Goal: Task Accomplishment & Management: Complete application form

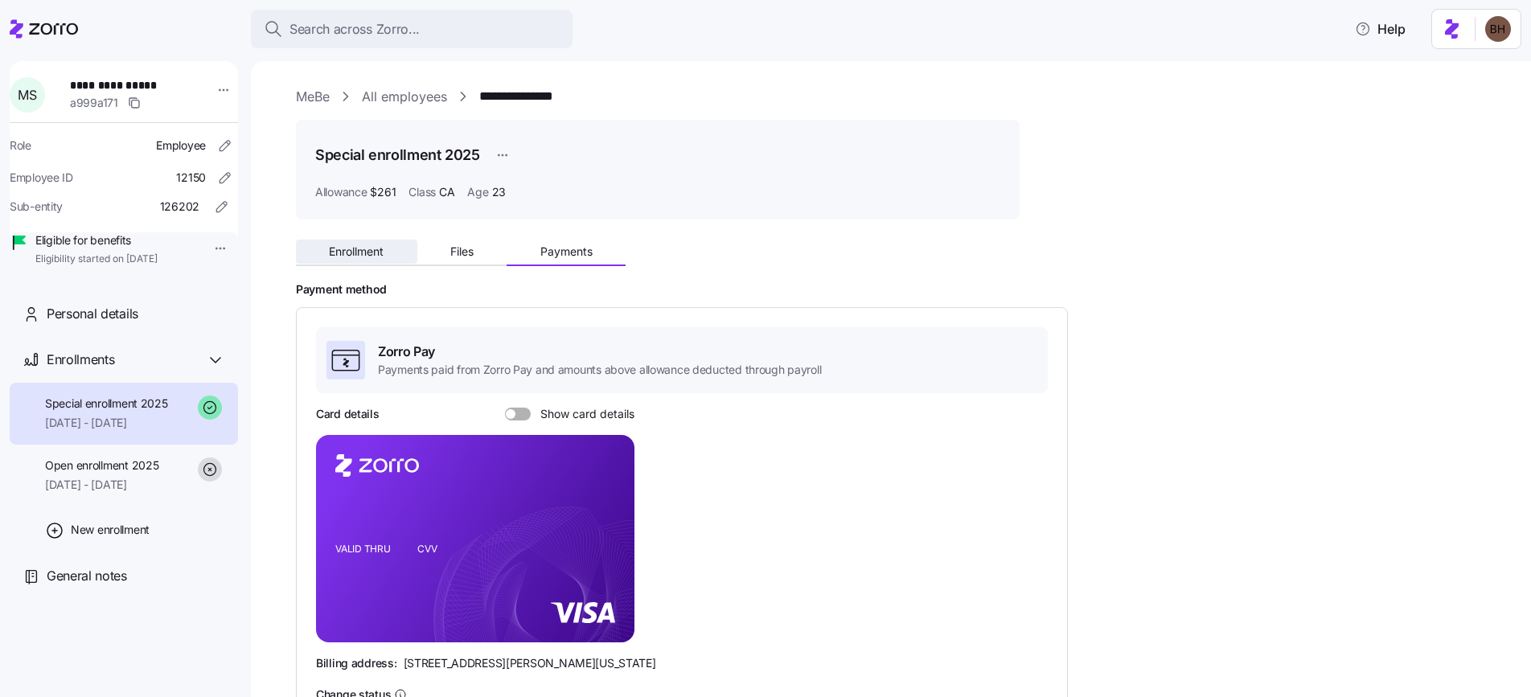
click at [339, 254] on span "Enrollment" at bounding box center [356, 251] width 55 height 11
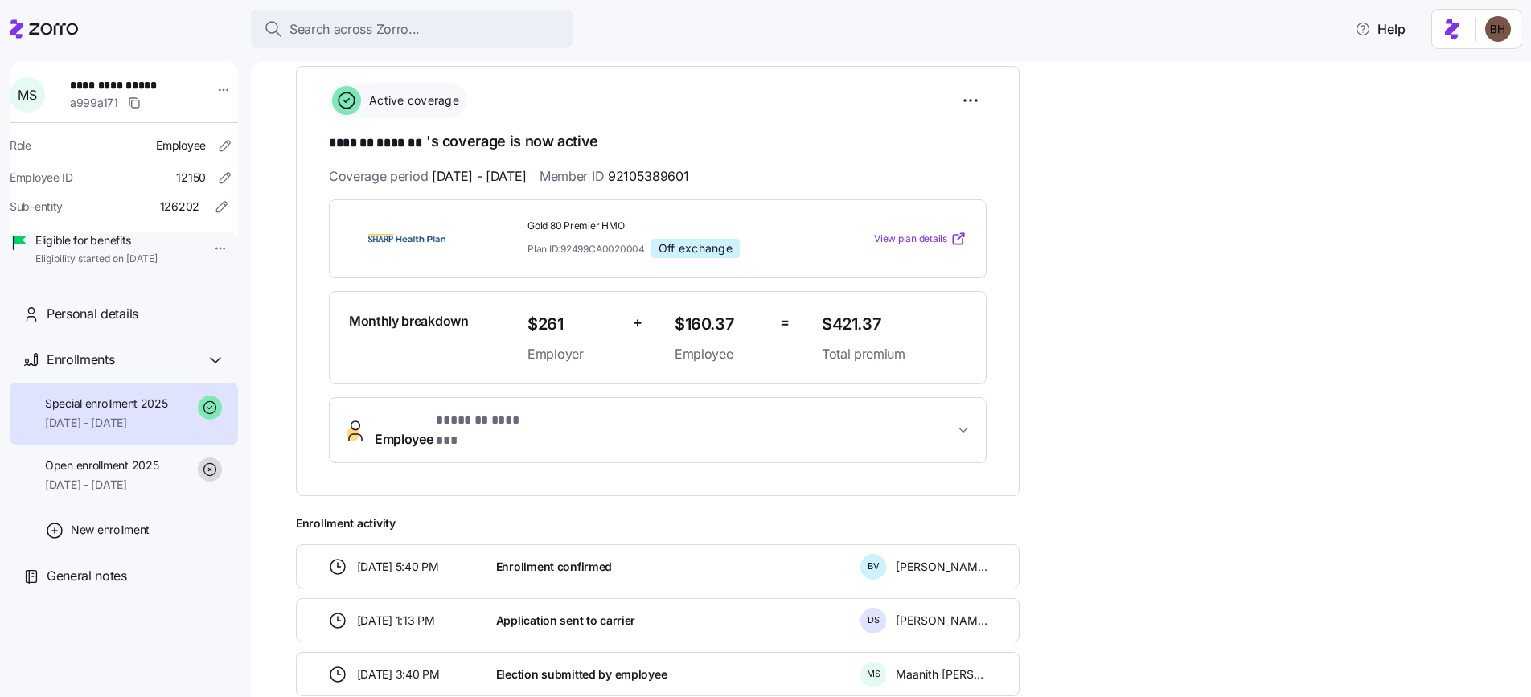
scroll to position [189, 0]
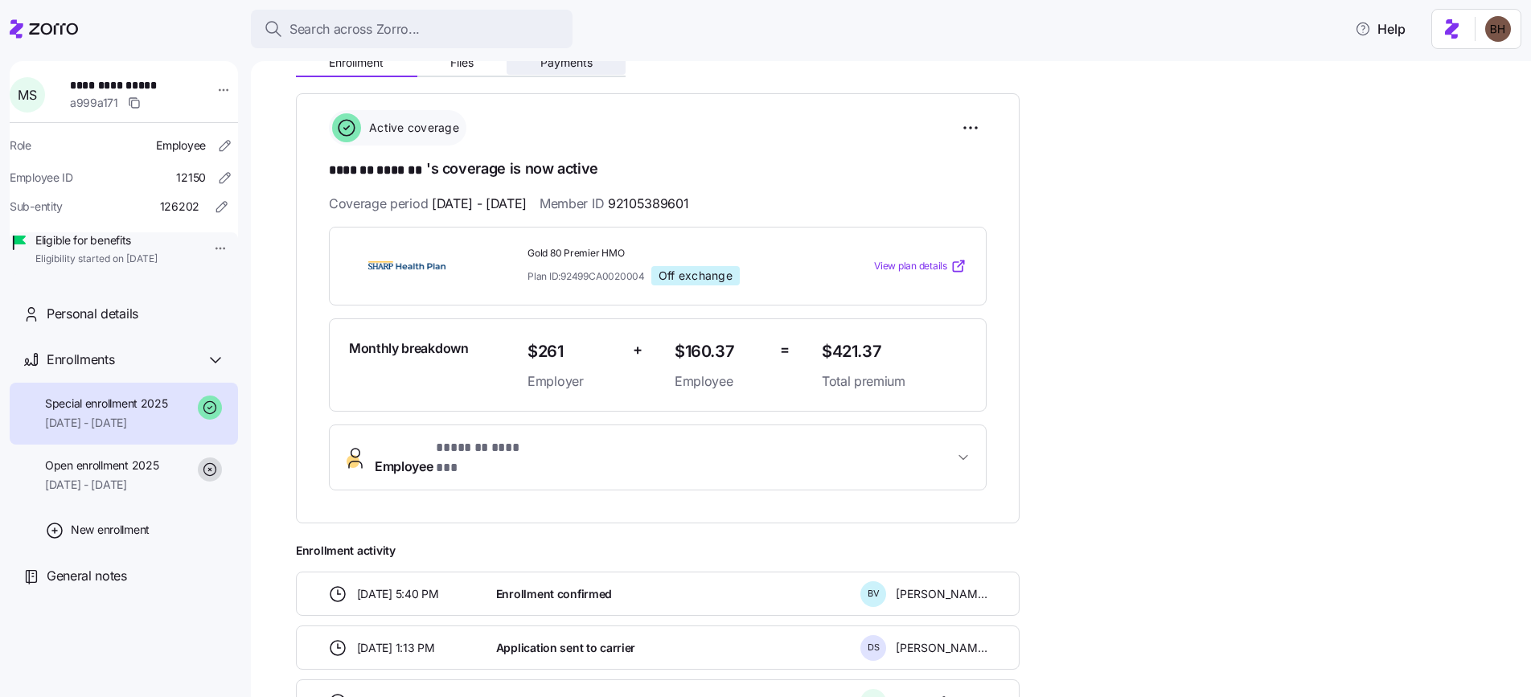
click at [560, 66] on span "Payments" at bounding box center [566, 62] width 52 height 11
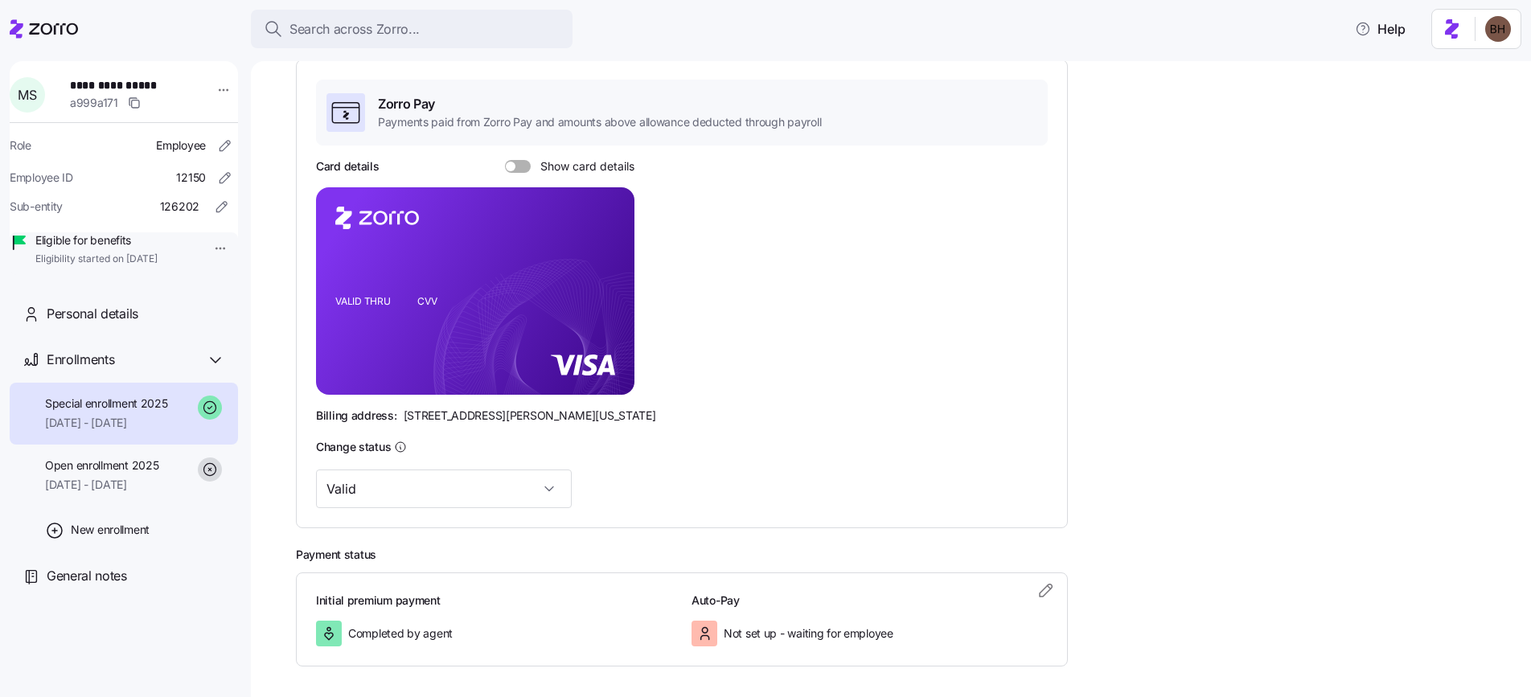
scroll to position [314, 0]
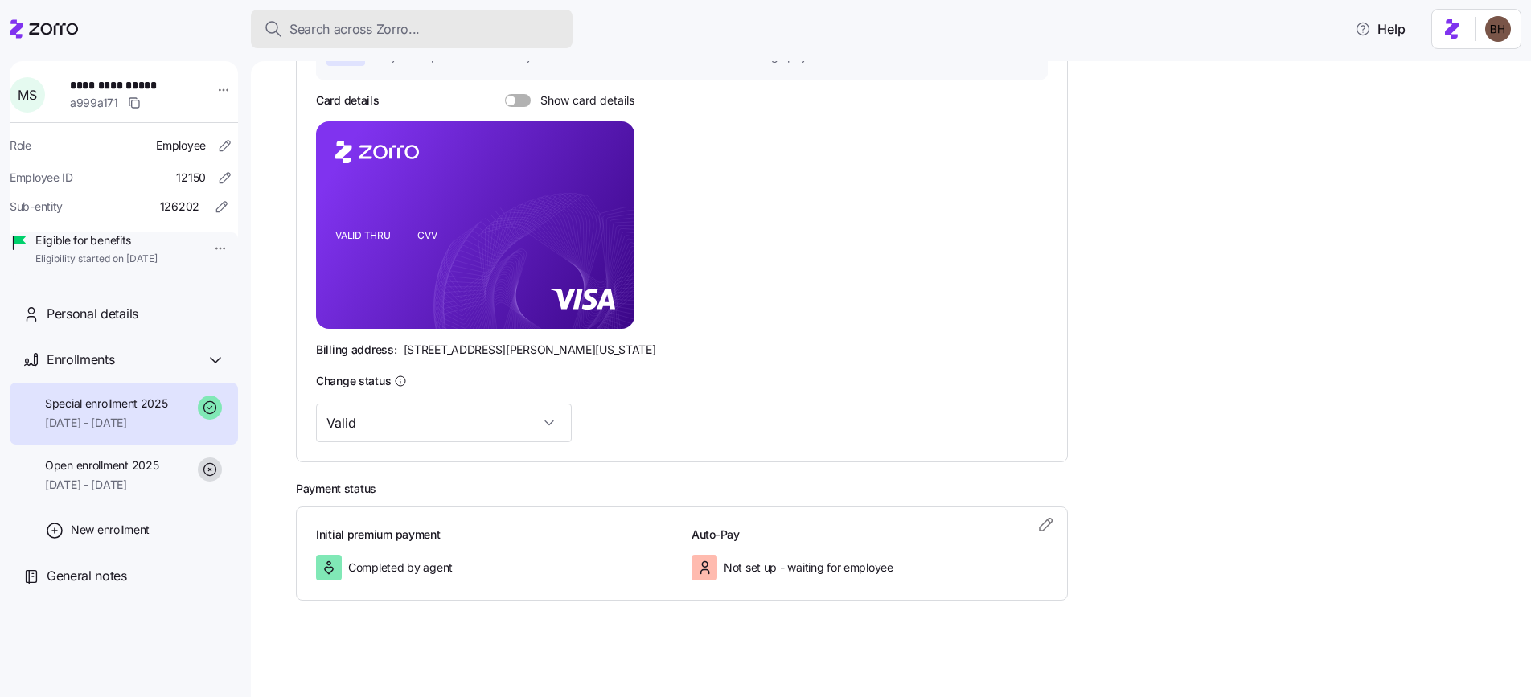
click at [439, 27] on div "Search across Zorro..." at bounding box center [412, 29] width 296 height 20
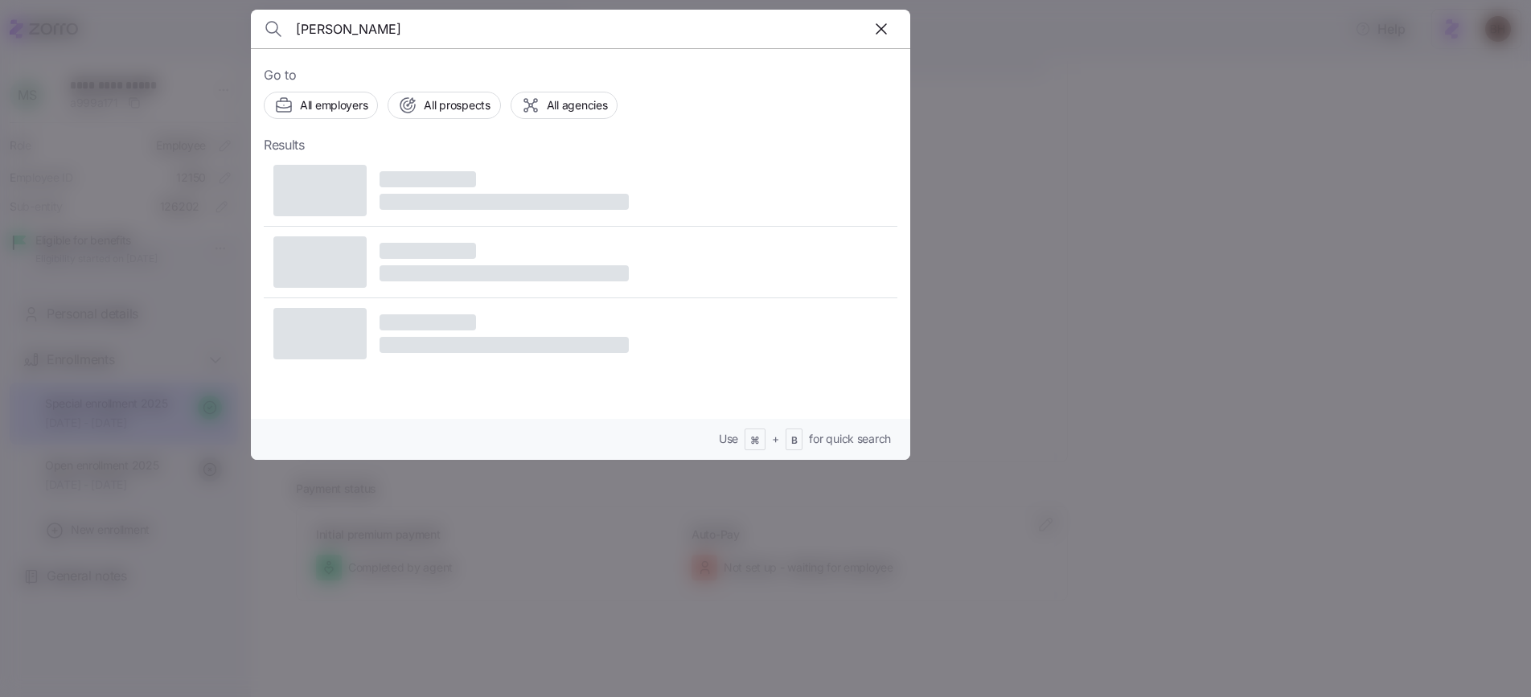
type input "Lucas J Badinski"
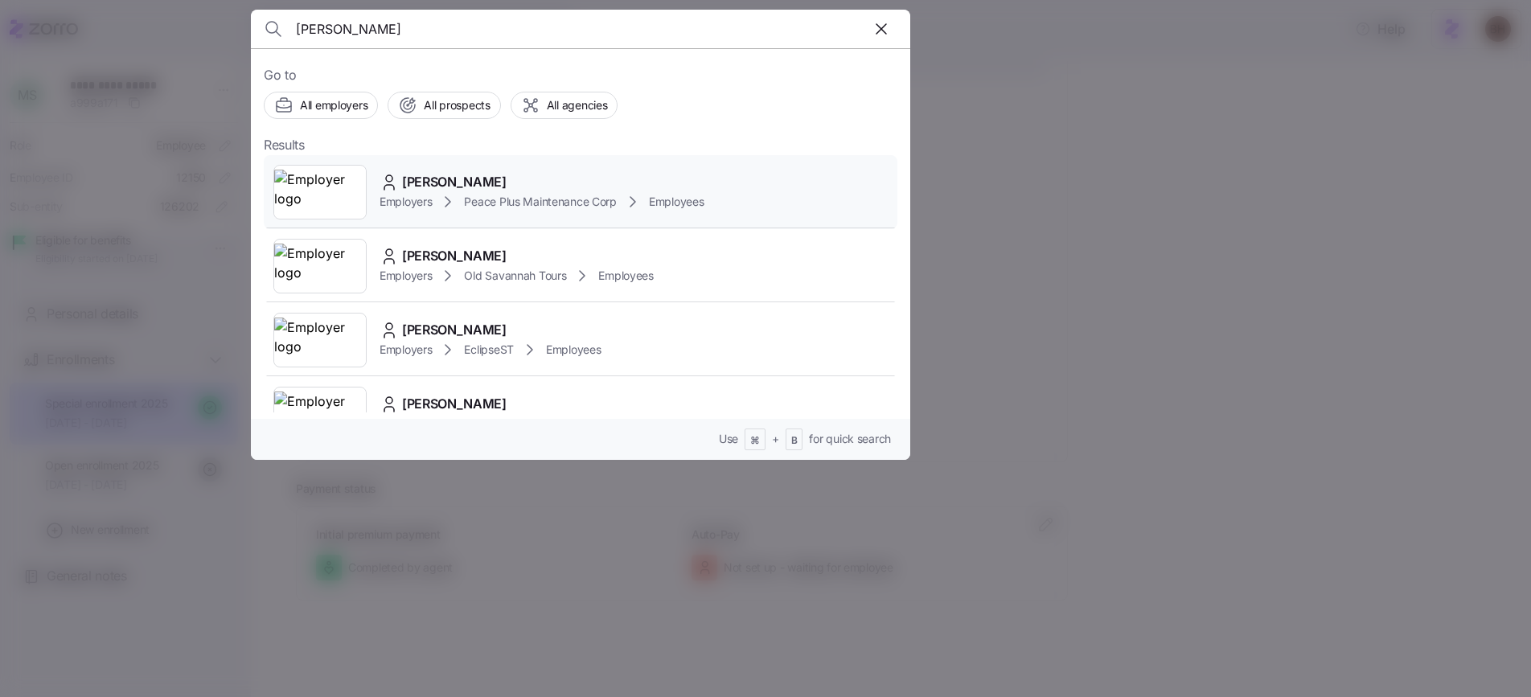
click at [455, 182] on span "Lucas J Badinski" at bounding box center [454, 182] width 105 height 20
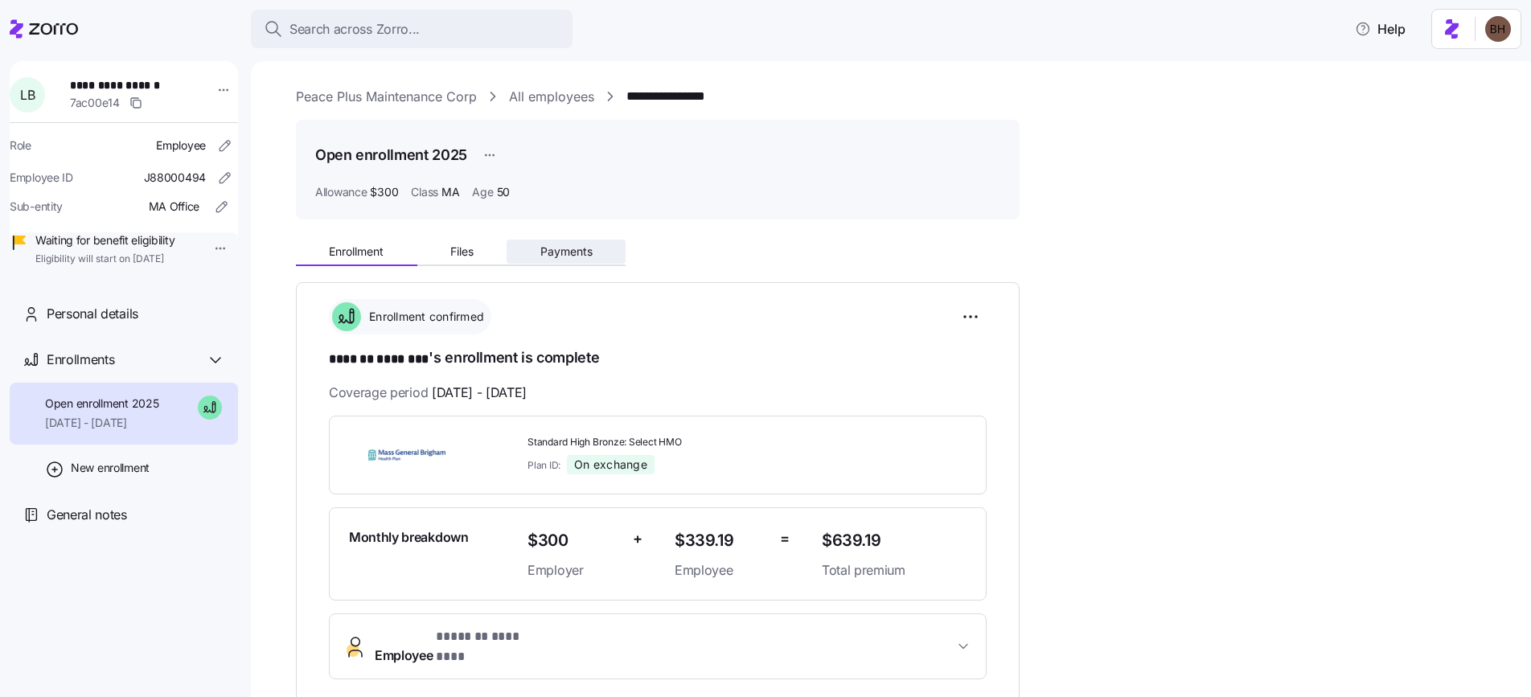
click at [579, 260] on button "Payments" at bounding box center [566, 252] width 119 height 24
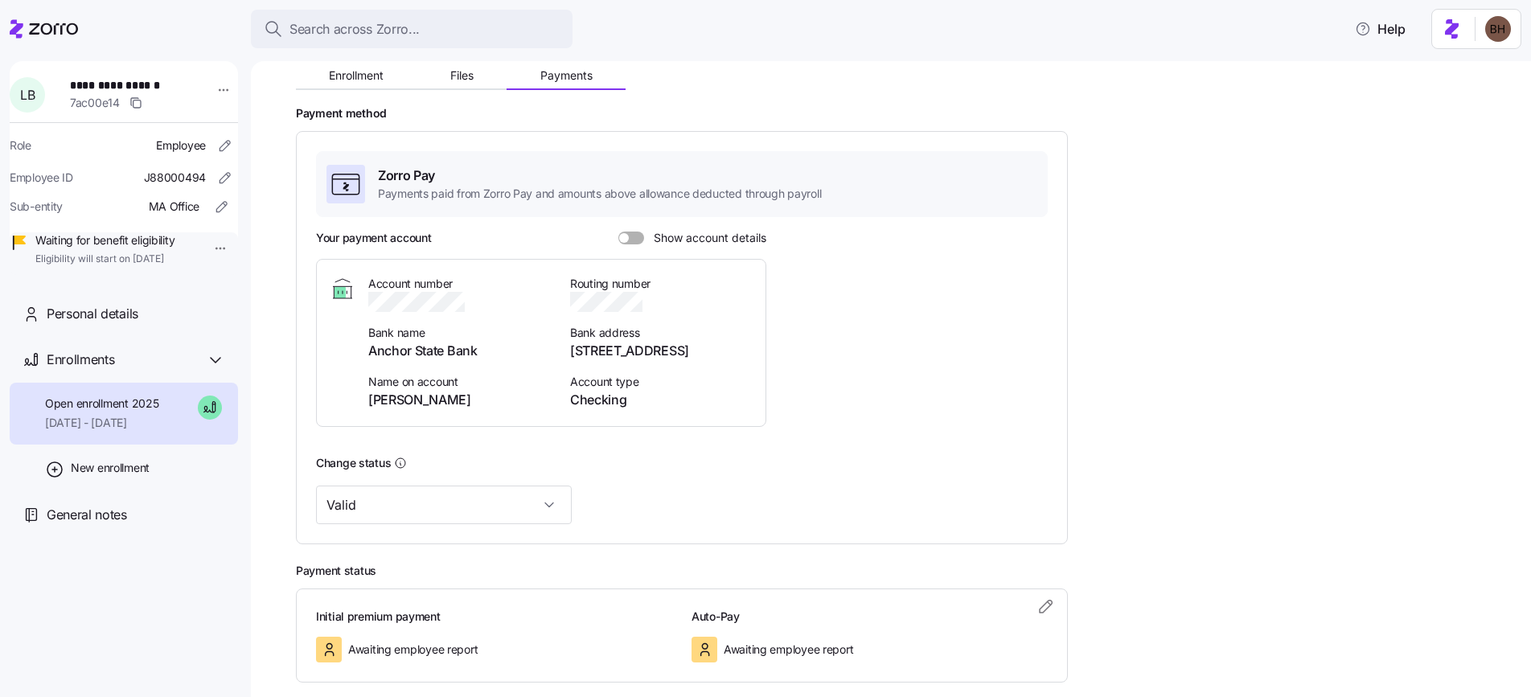
scroll to position [139, 0]
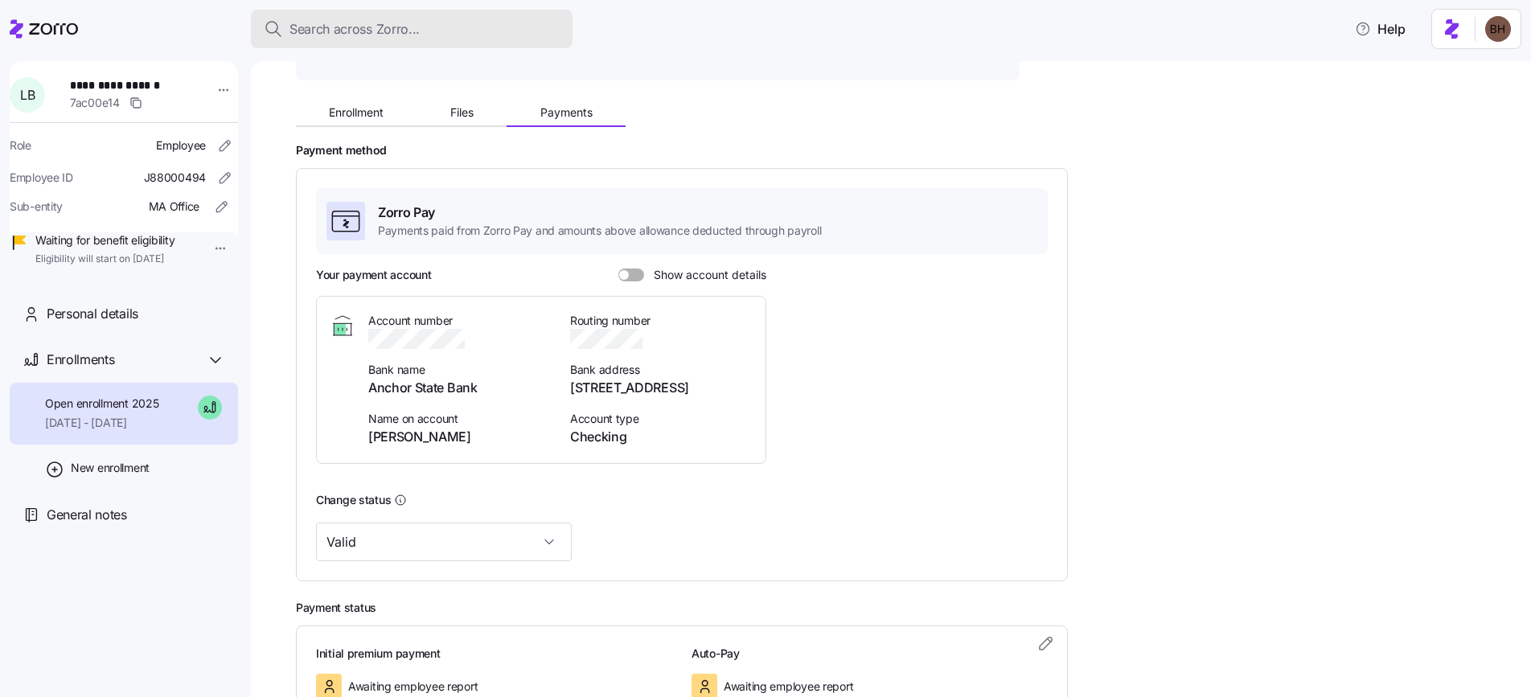
click at [307, 33] on span "Search across Zorro..." at bounding box center [354, 29] width 130 height 20
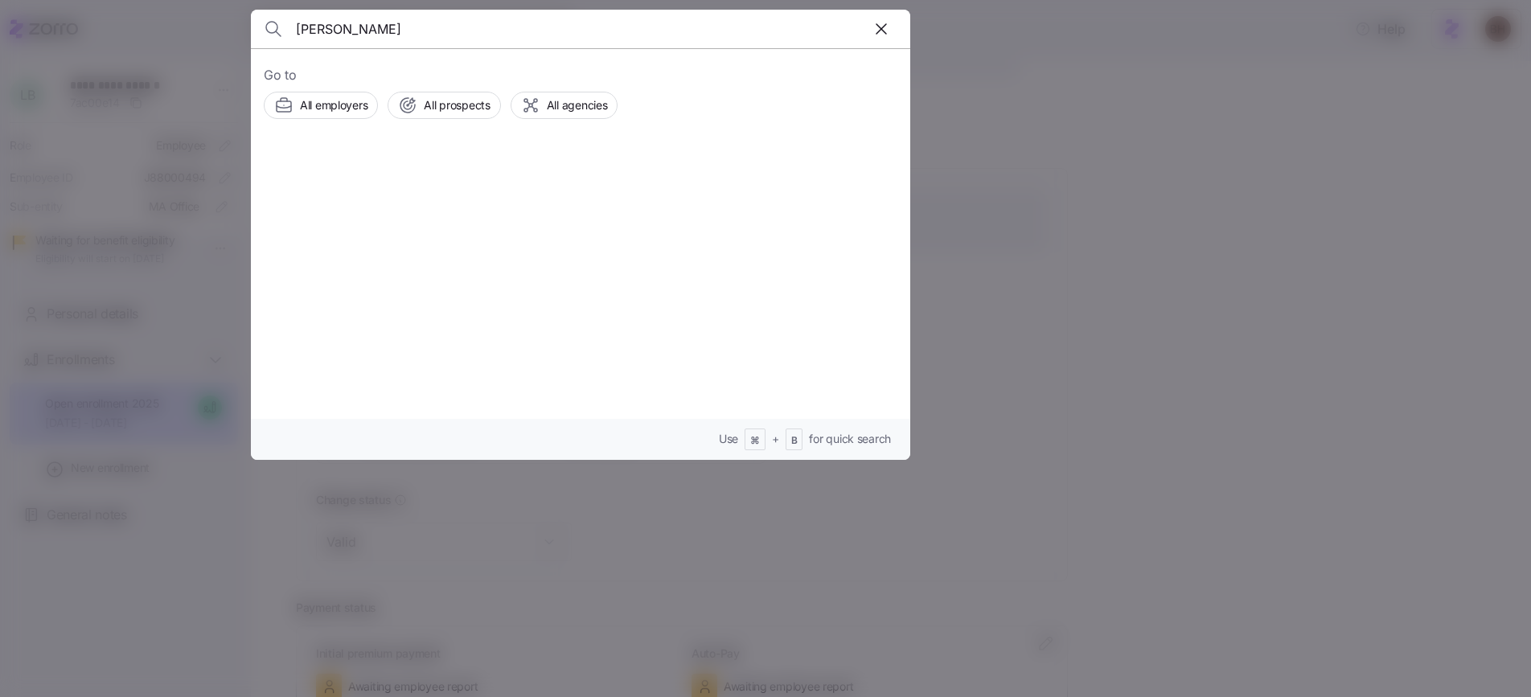
type input "carrie ponce"
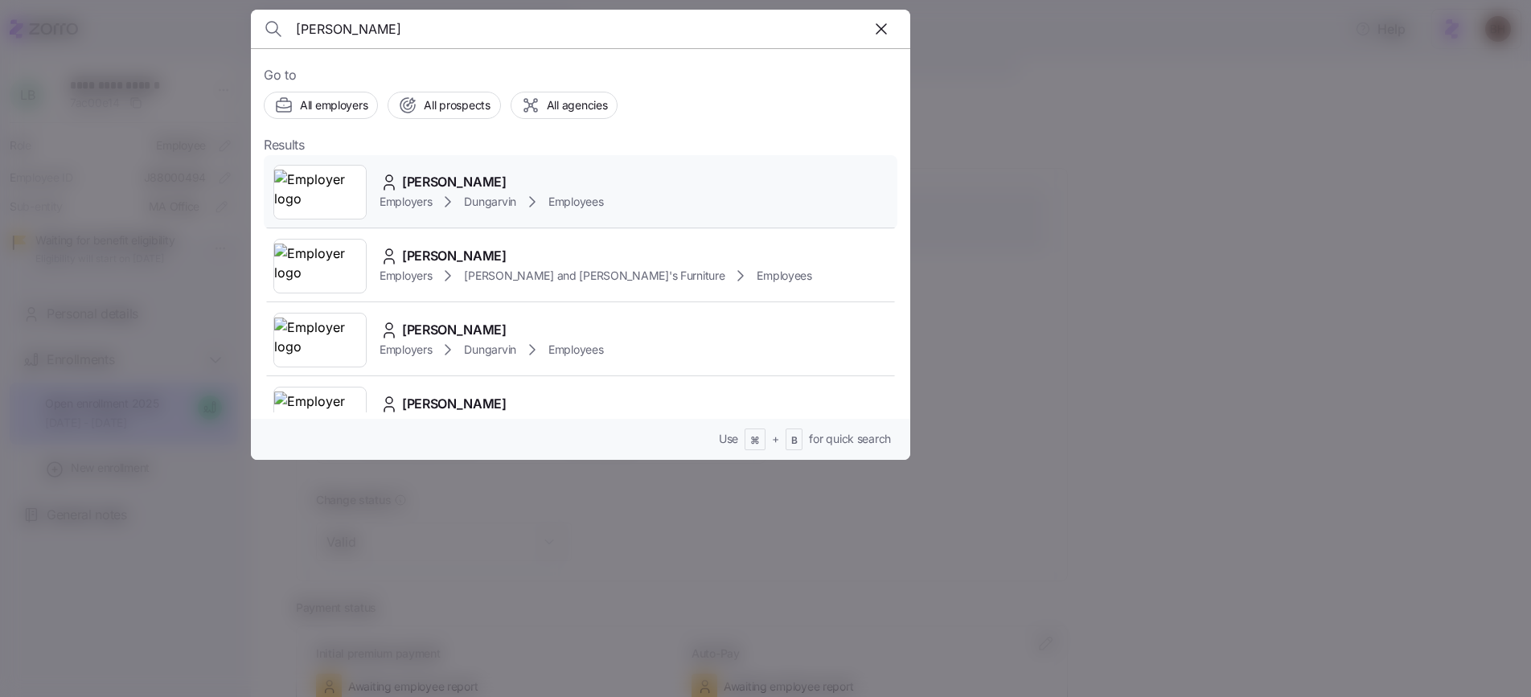
click at [493, 184] on div "Carrie Ponce" at bounding box center [491, 182] width 224 height 20
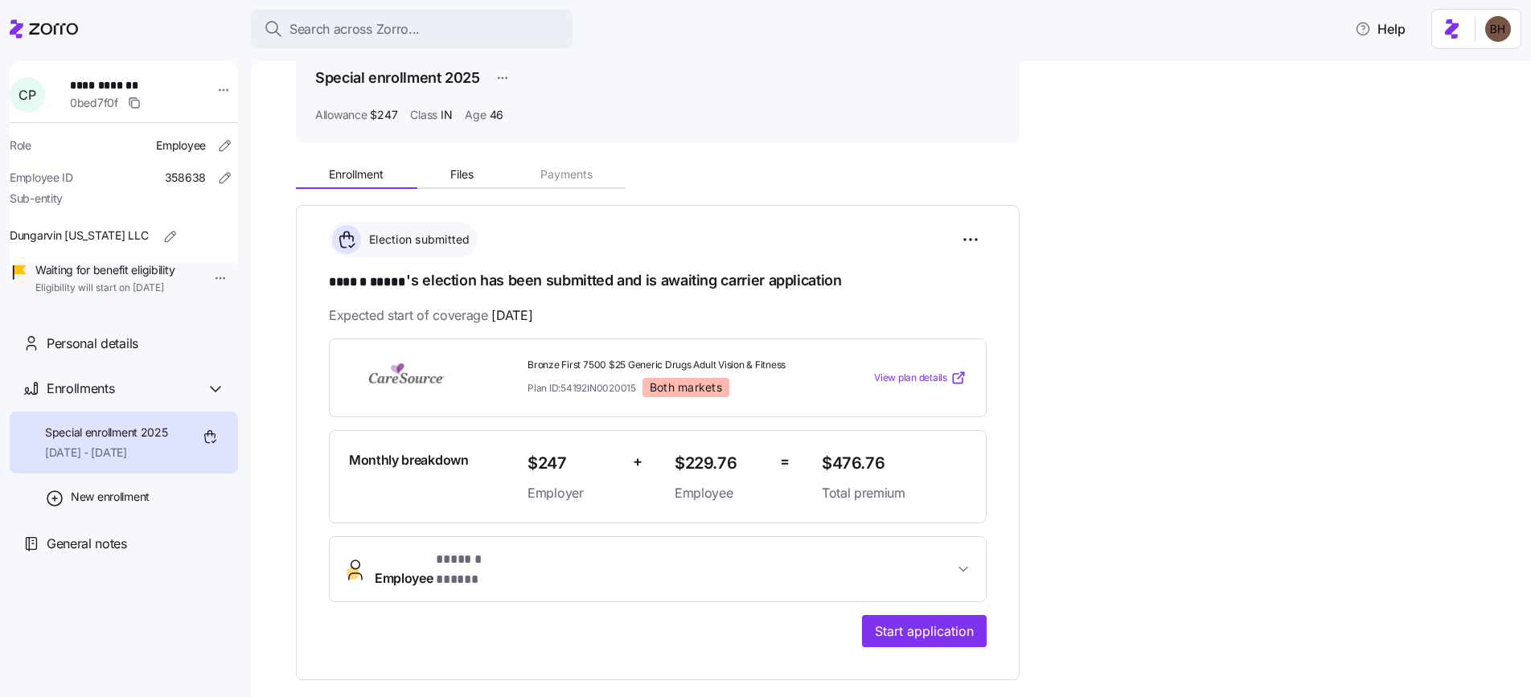
scroll to position [79, 0]
click at [370, 31] on span "Search across Zorro..." at bounding box center [354, 29] width 130 height 20
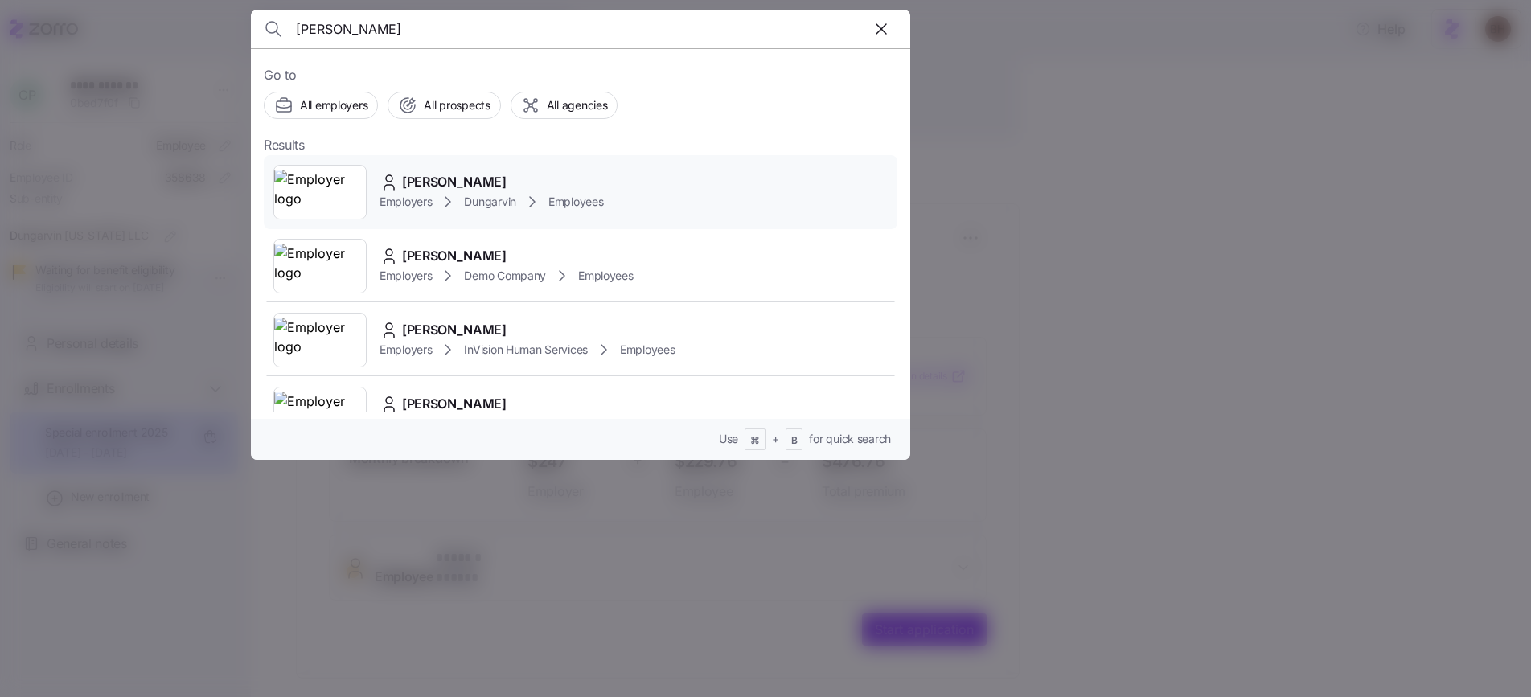
type input "Julia Larosa"
click at [437, 176] on span "Julia Larosa" at bounding box center [454, 182] width 105 height 20
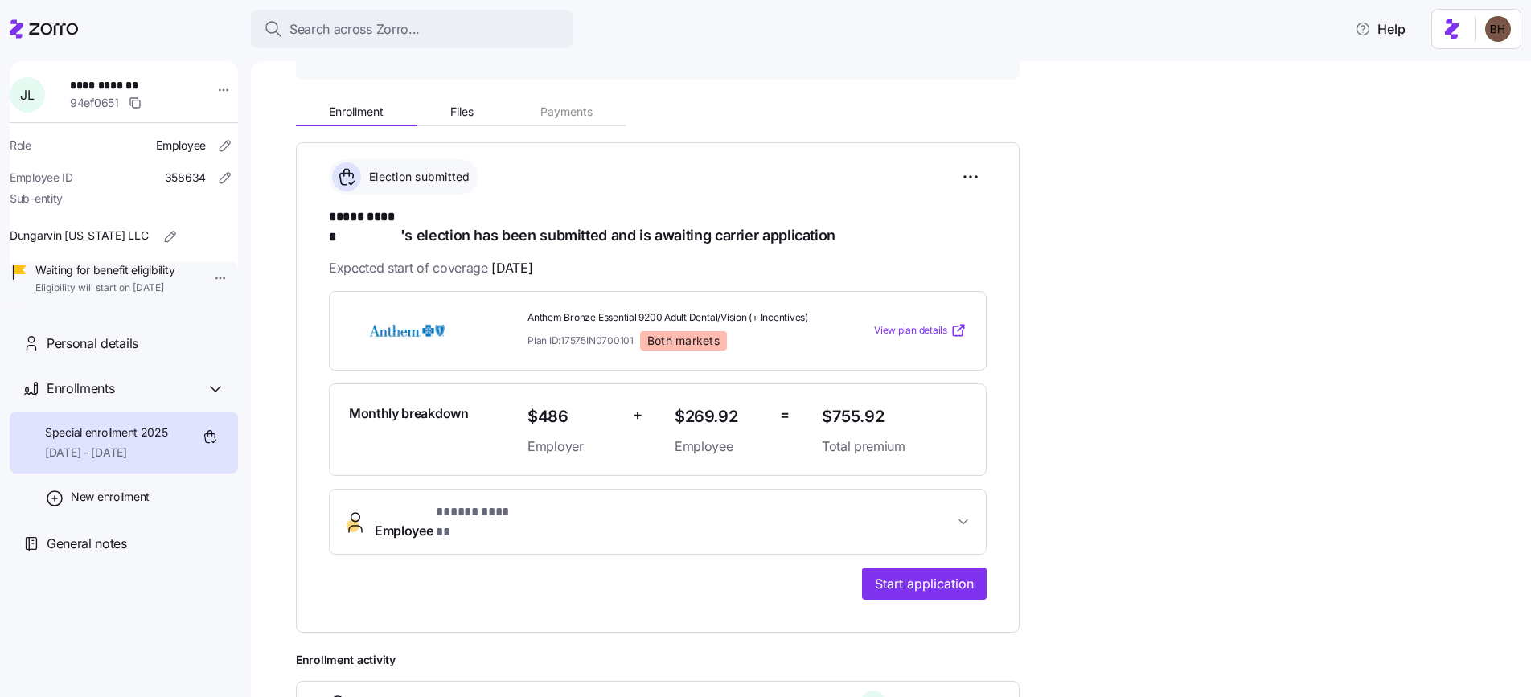
scroll to position [145, 0]
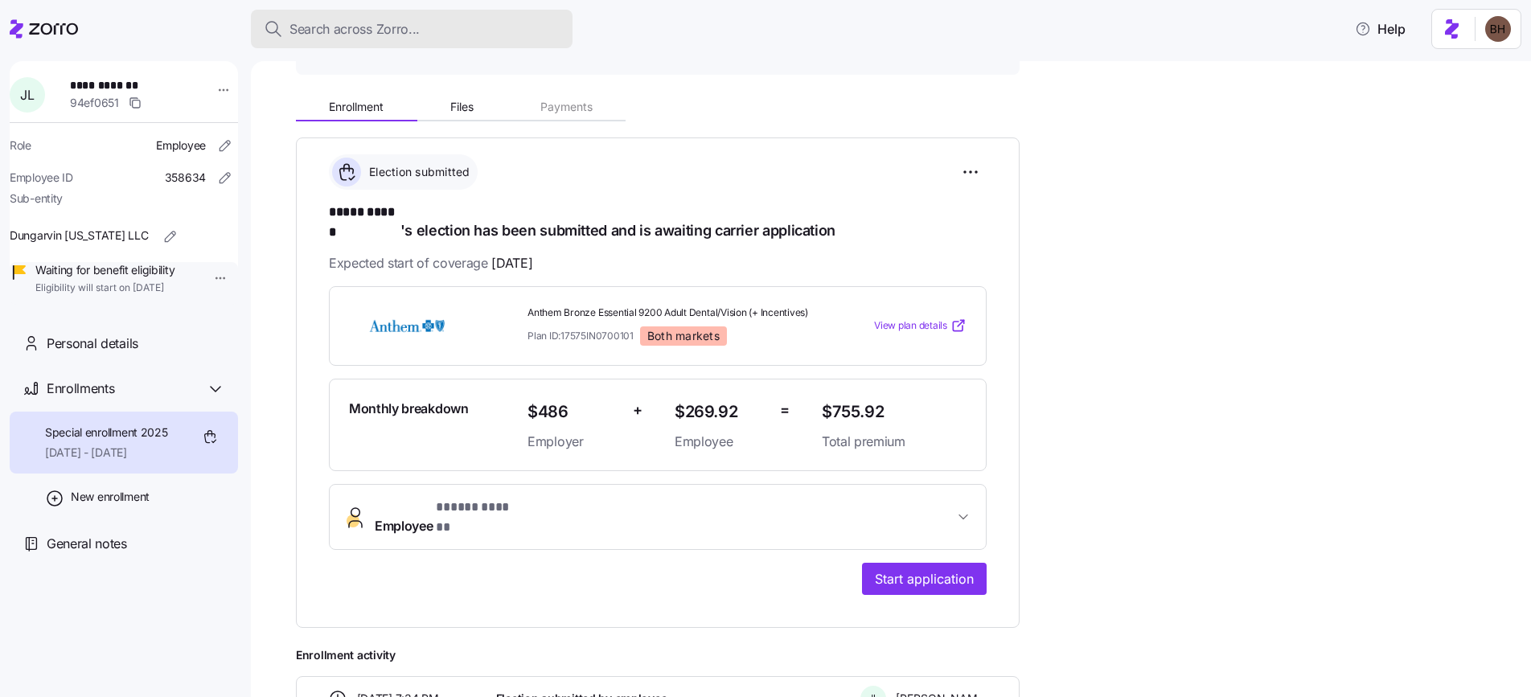
click at [374, 31] on span "Search across Zorro..." at bounding box center [354, 29] width 130 height 20
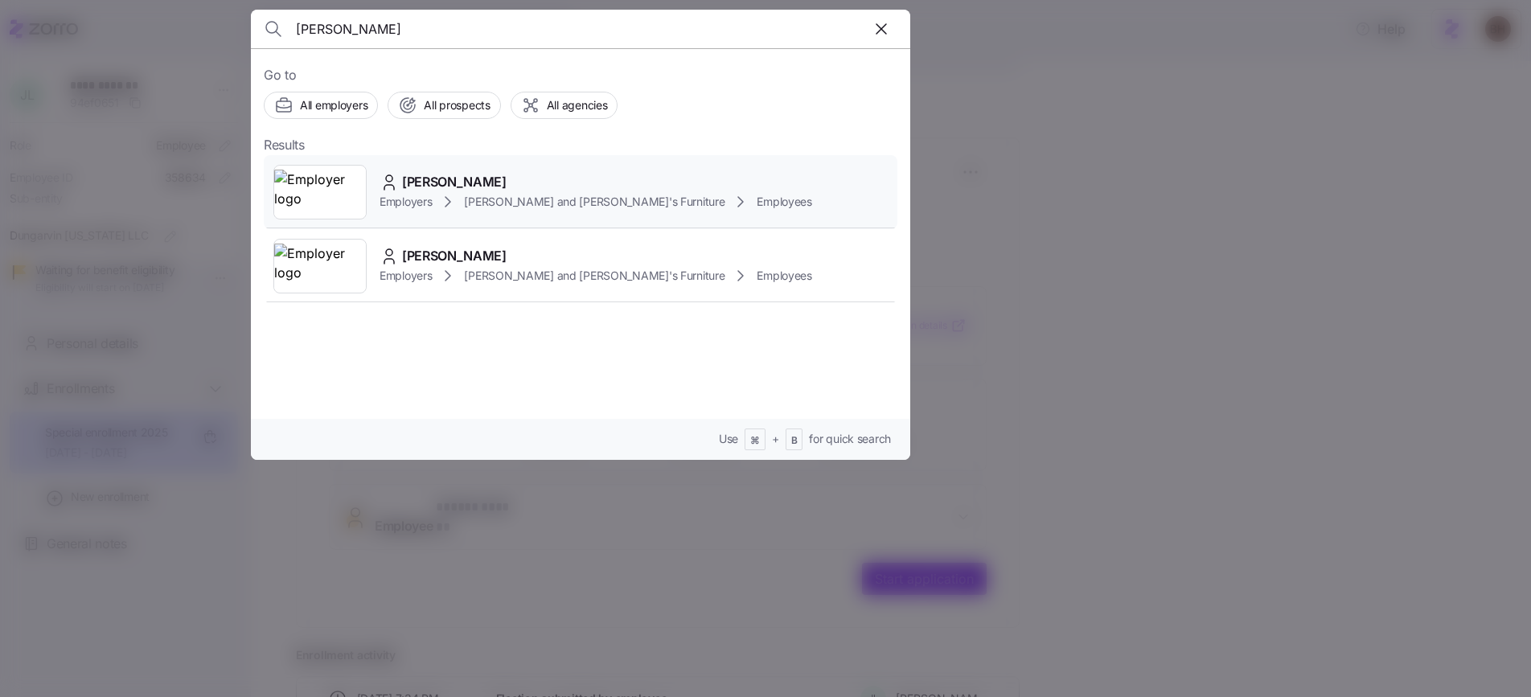
type input "DUARTE MOURA"
click at [461, 186] on span "DUARTE MOURA" at bounding box center [454, 182] width 105 height 20
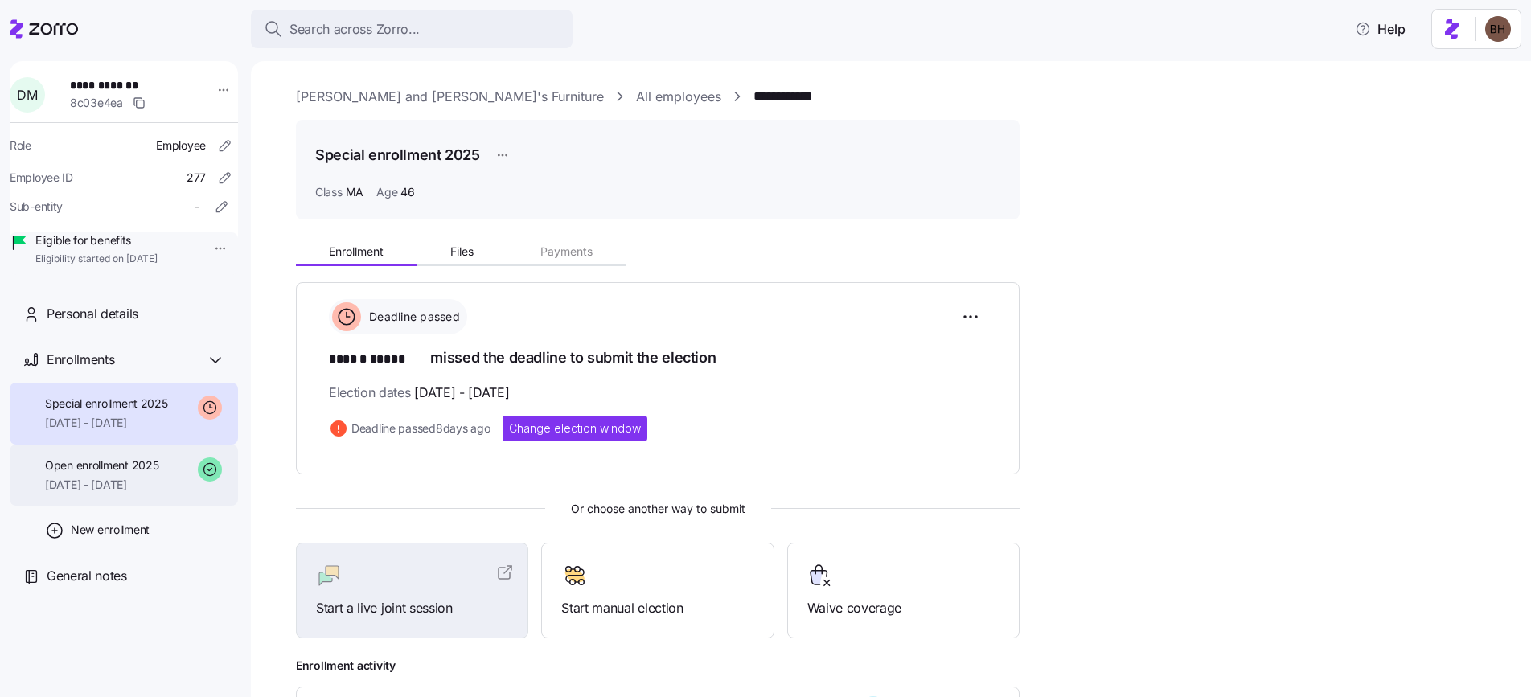
click at [129, 474] on span "Open enrollment 2025" at bounding box center [101, 465] width 113 height 16
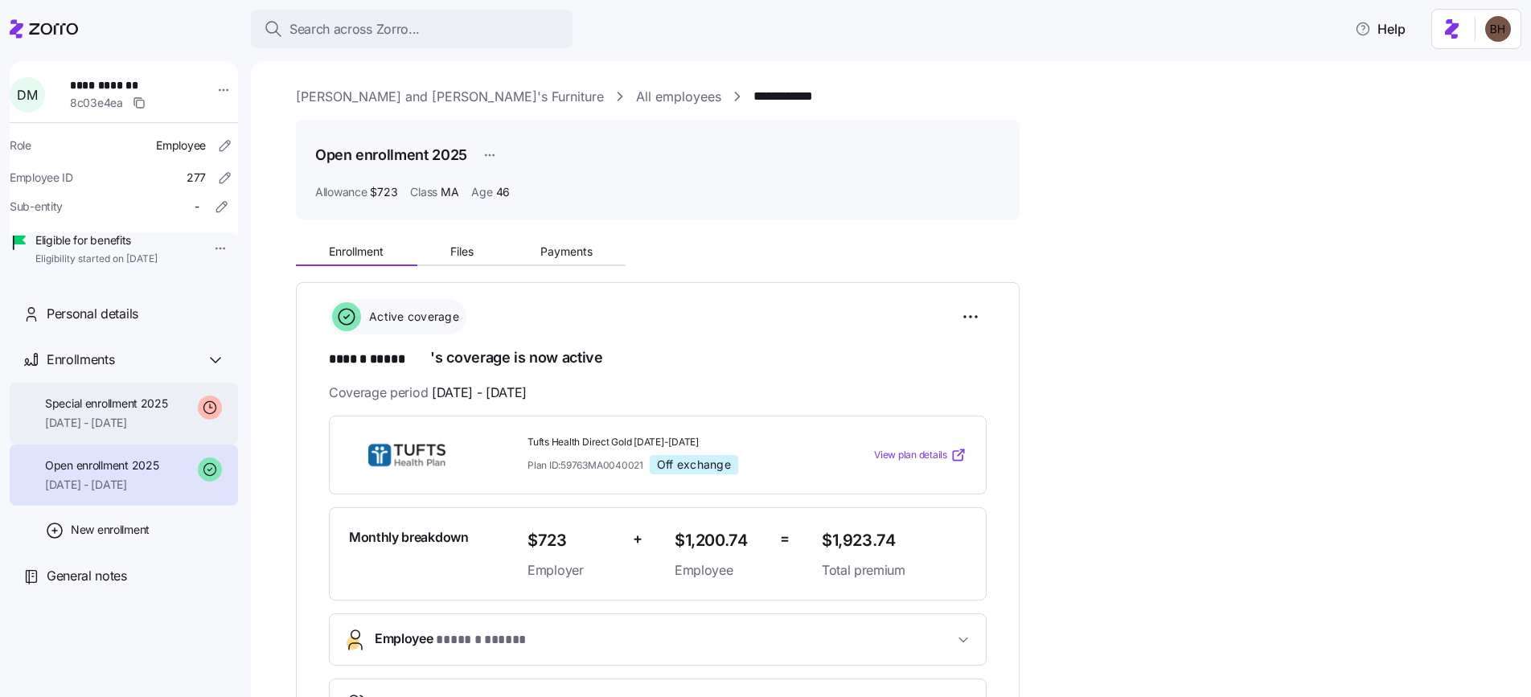
click at [74, 431] on span "[DATE] - [DATE]" at bounding box center [106, 423] width 123 height 16
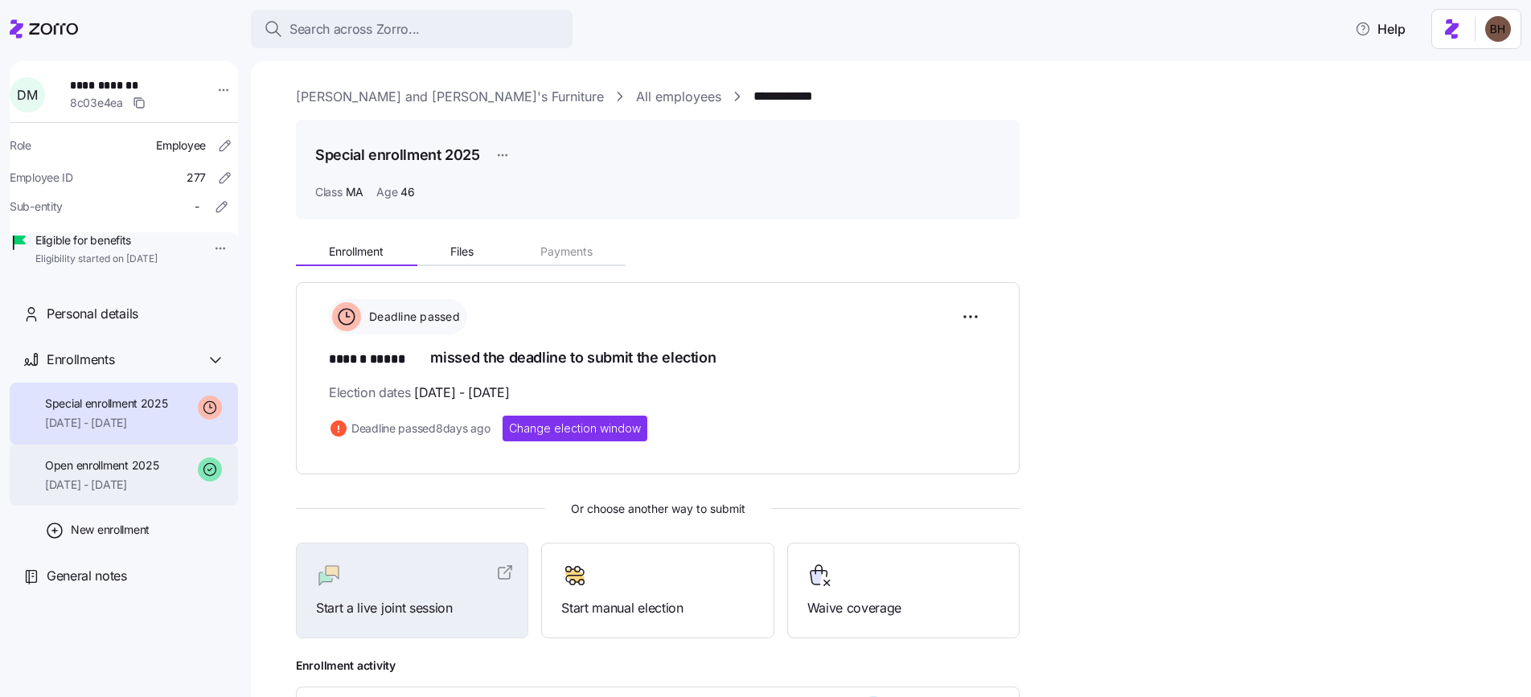
click at [127, 493] on span "08/01/2025 - 12/31/2025" at bounding box center [101, 485] width 113 height 16
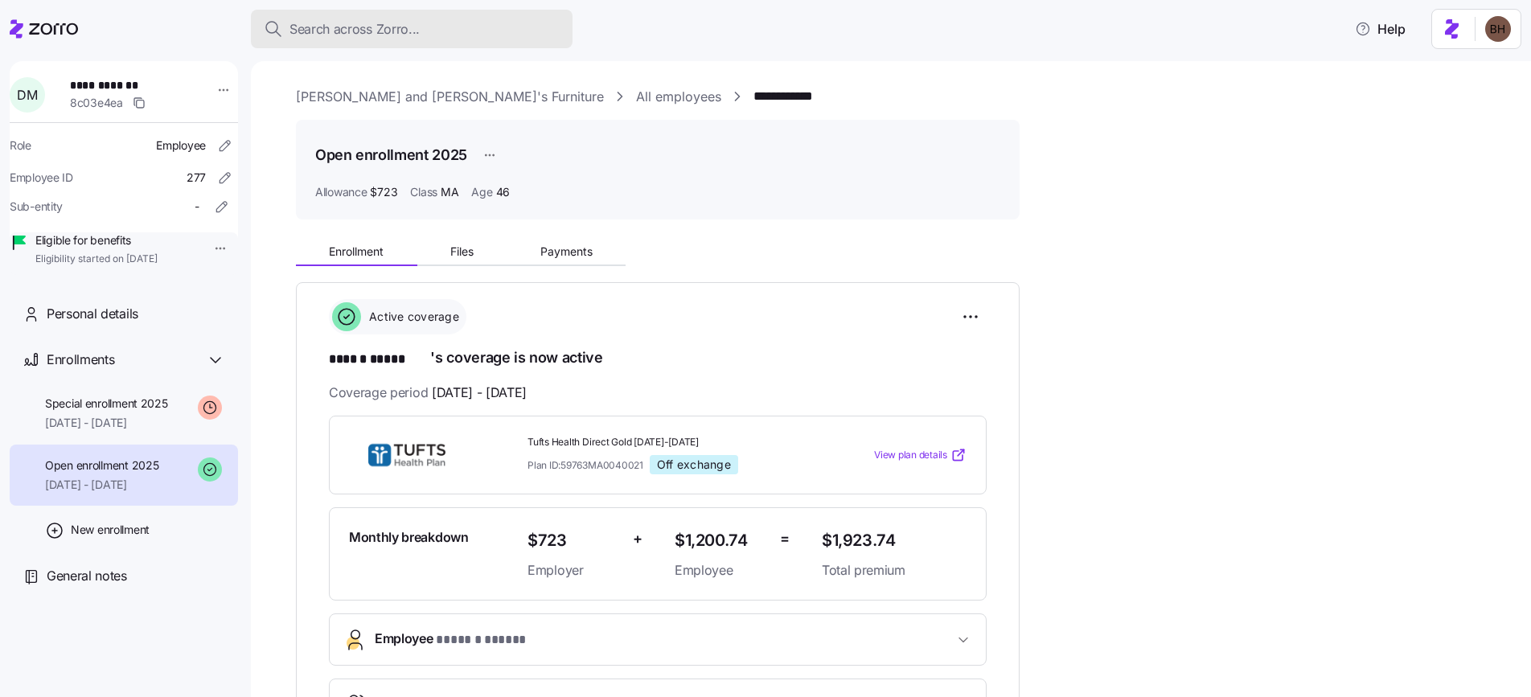
click at [437, 34] on div "Search across Zorro..." at bounding box center [412, 29] width 296 height 20
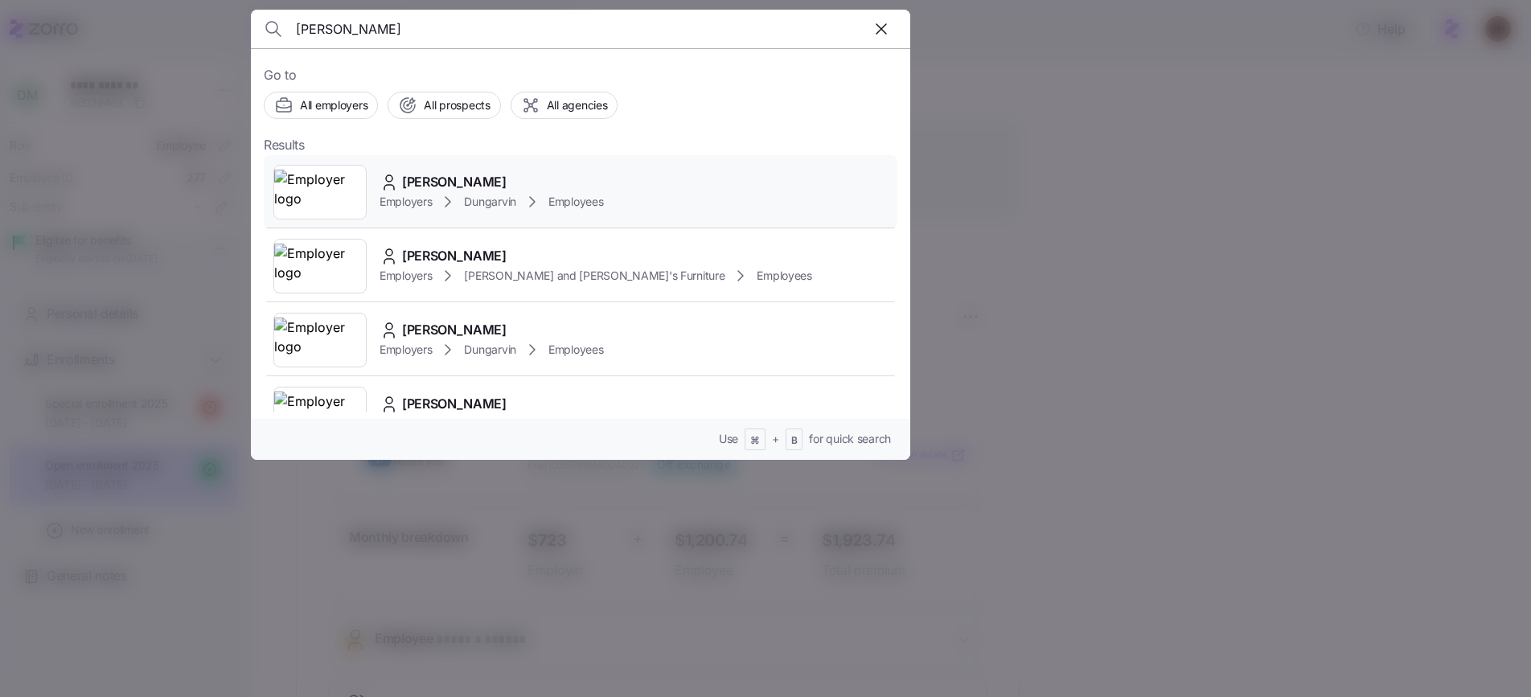
type input "Carrie Ponce"
click at [458, 183] on span "Carrie Ponce" at bounding box center [454, 182] width 105 height 20
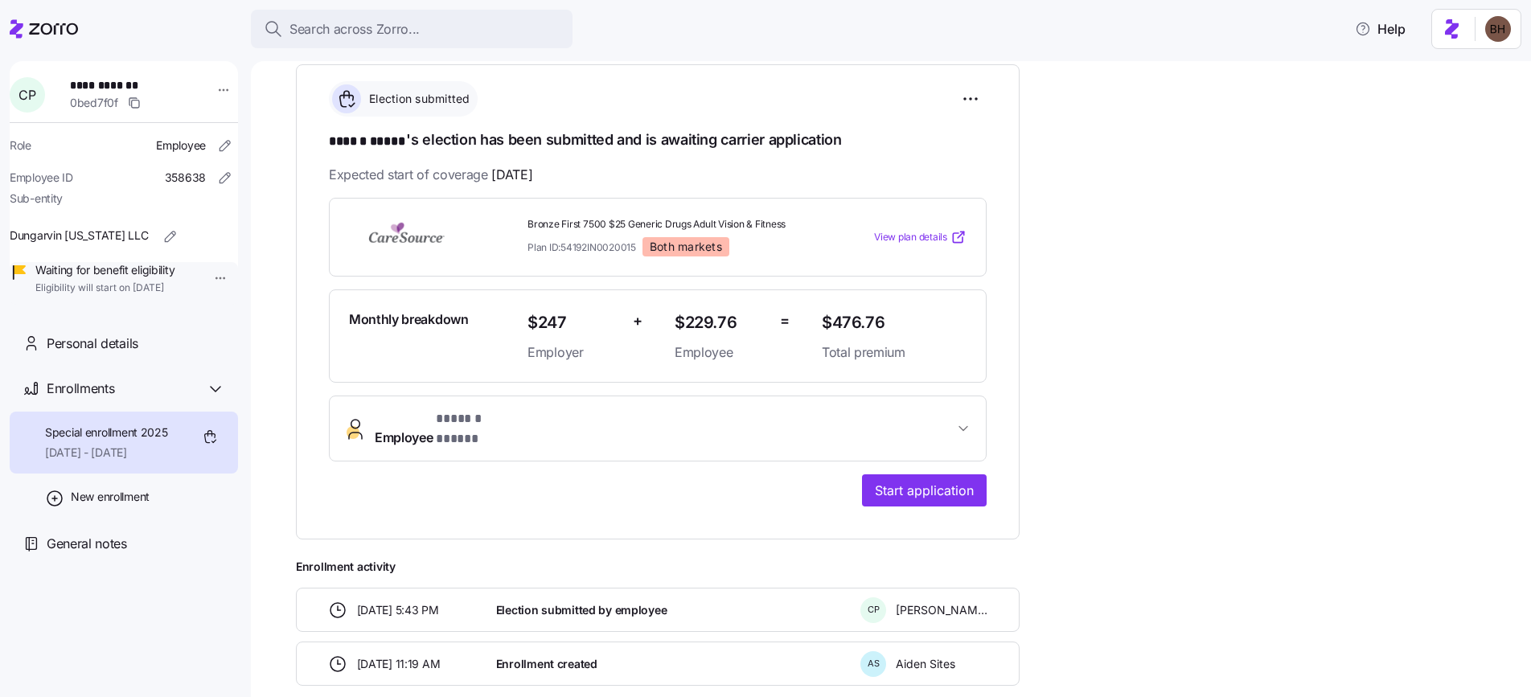
scroll to position [212, 0]
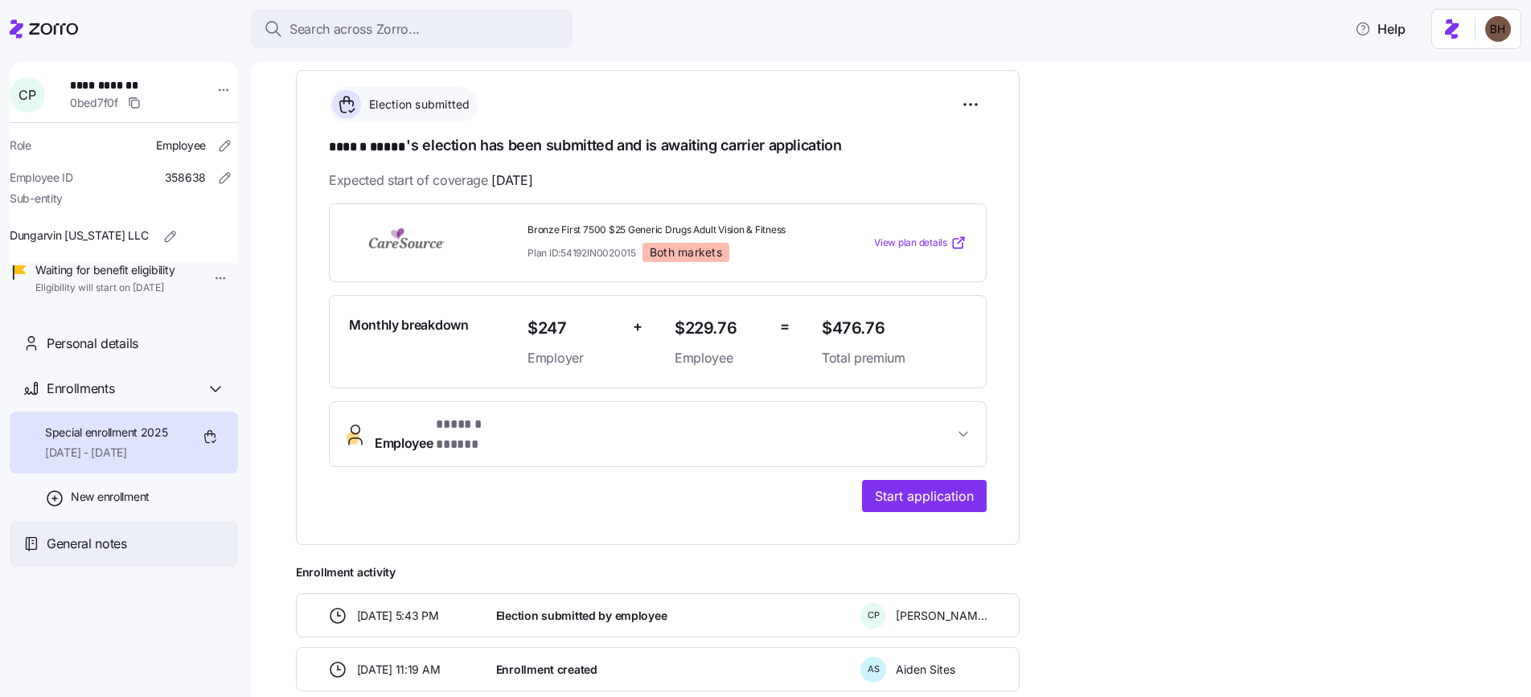
click at [115, 554] on span "General notes" at bounding box center [87, 544] width 80 height 20
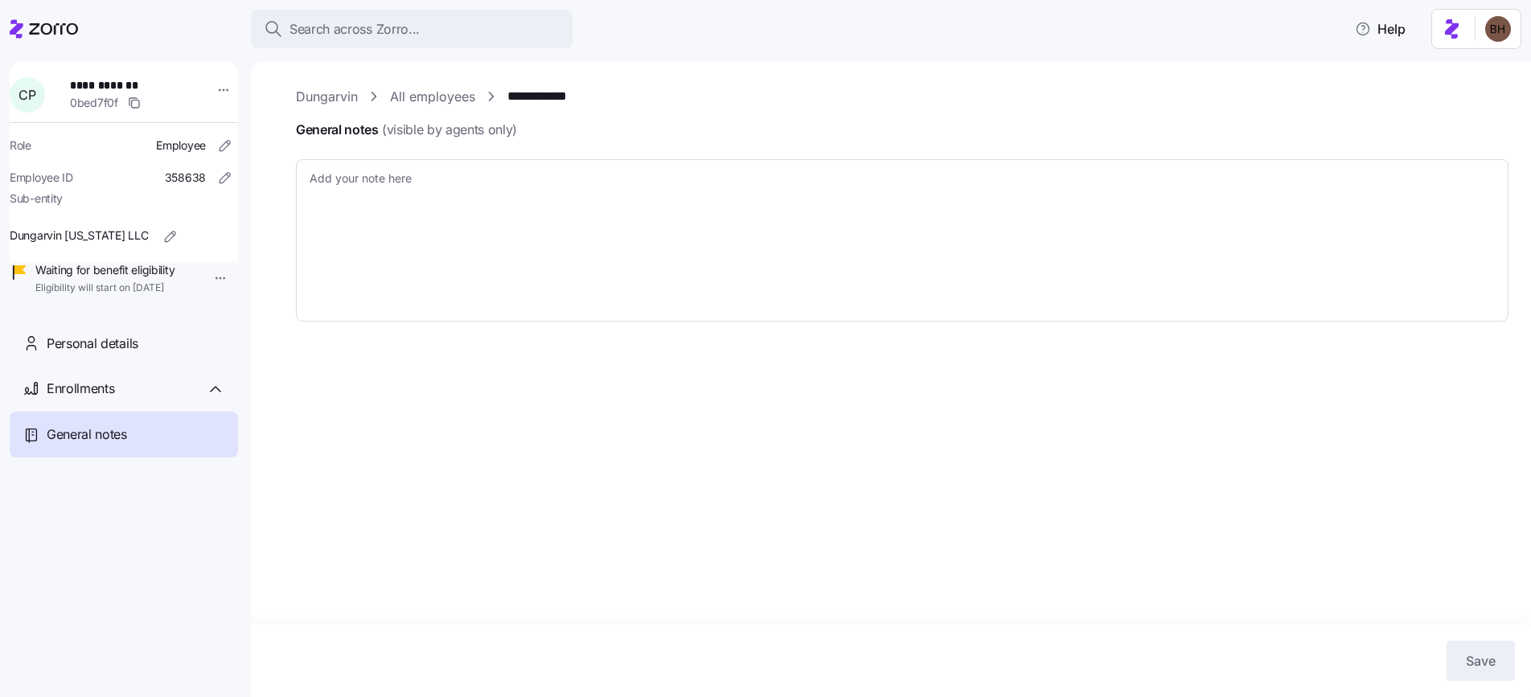
type textarea "x"
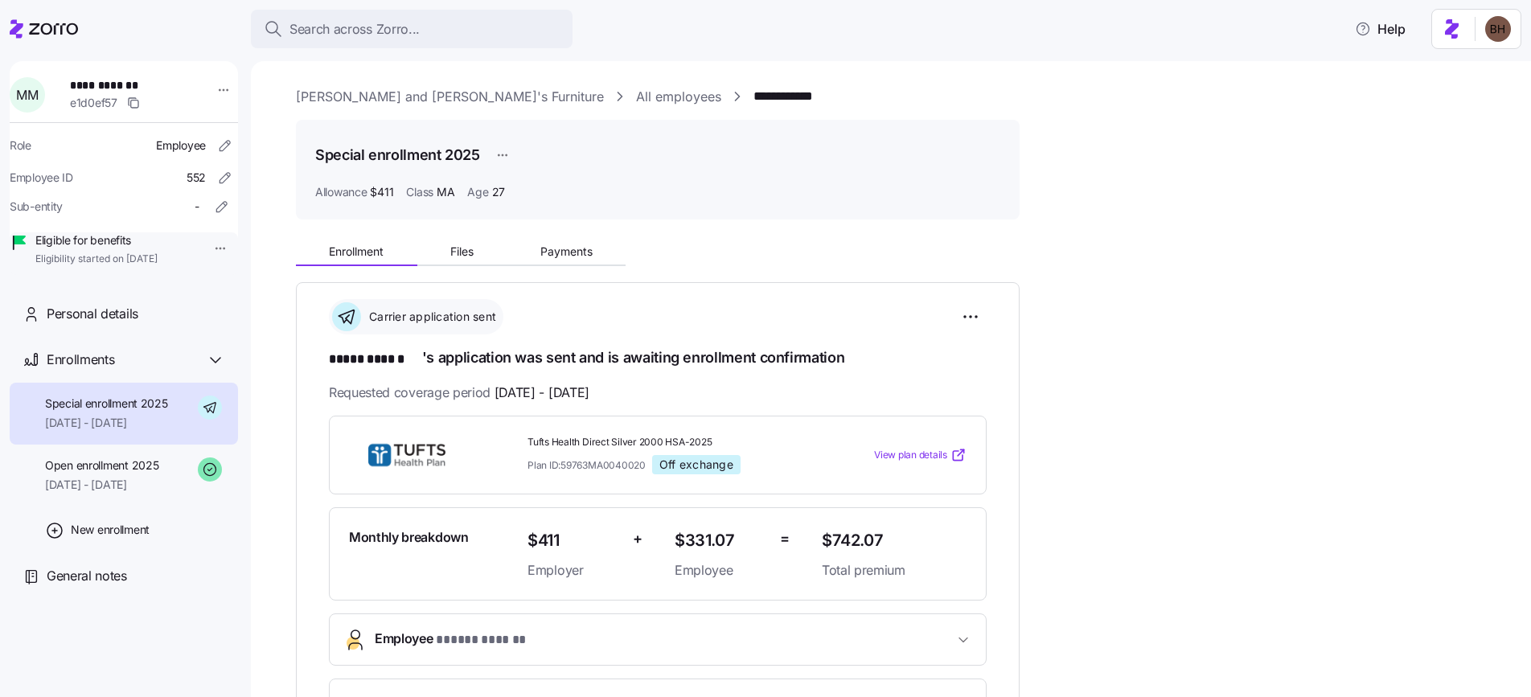
click at [408, 24] on span "Search across Zorro..." at bounding box center [354, 29] width 130 height 20
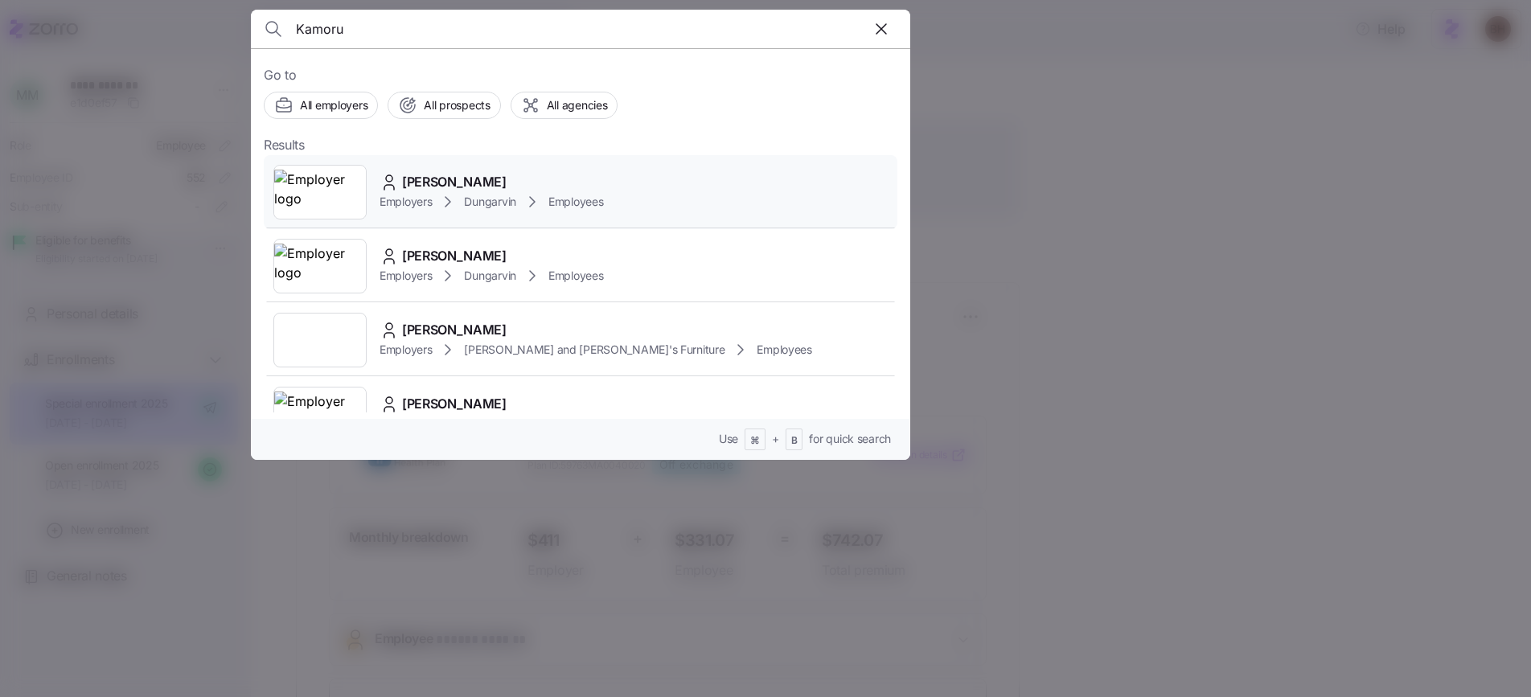
type input "Kamoru"
click at [482, 184] on span "Bolaji Kamoru" at bounding box center [454, 182] width 105 height 20
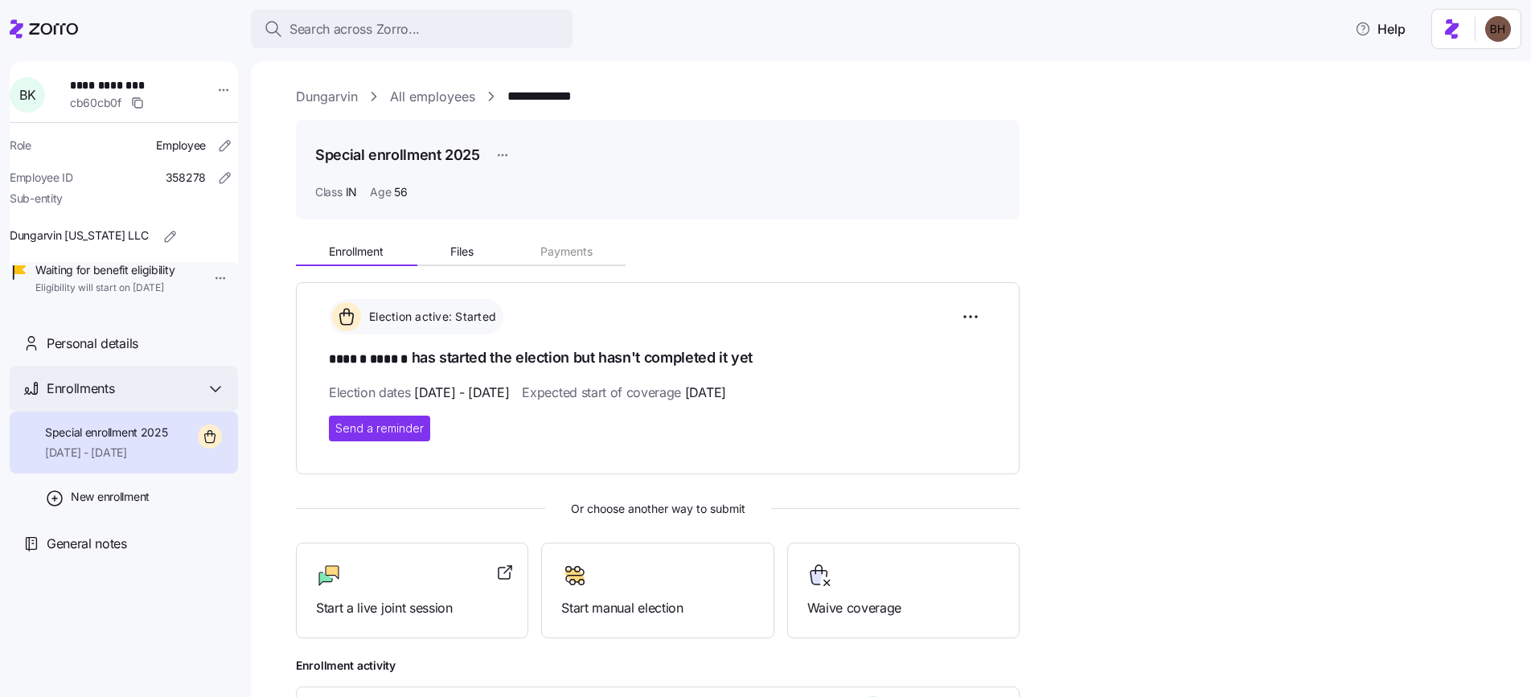
click at [218, 399] on icon at bounding box center [215, 388] width 19 height 19
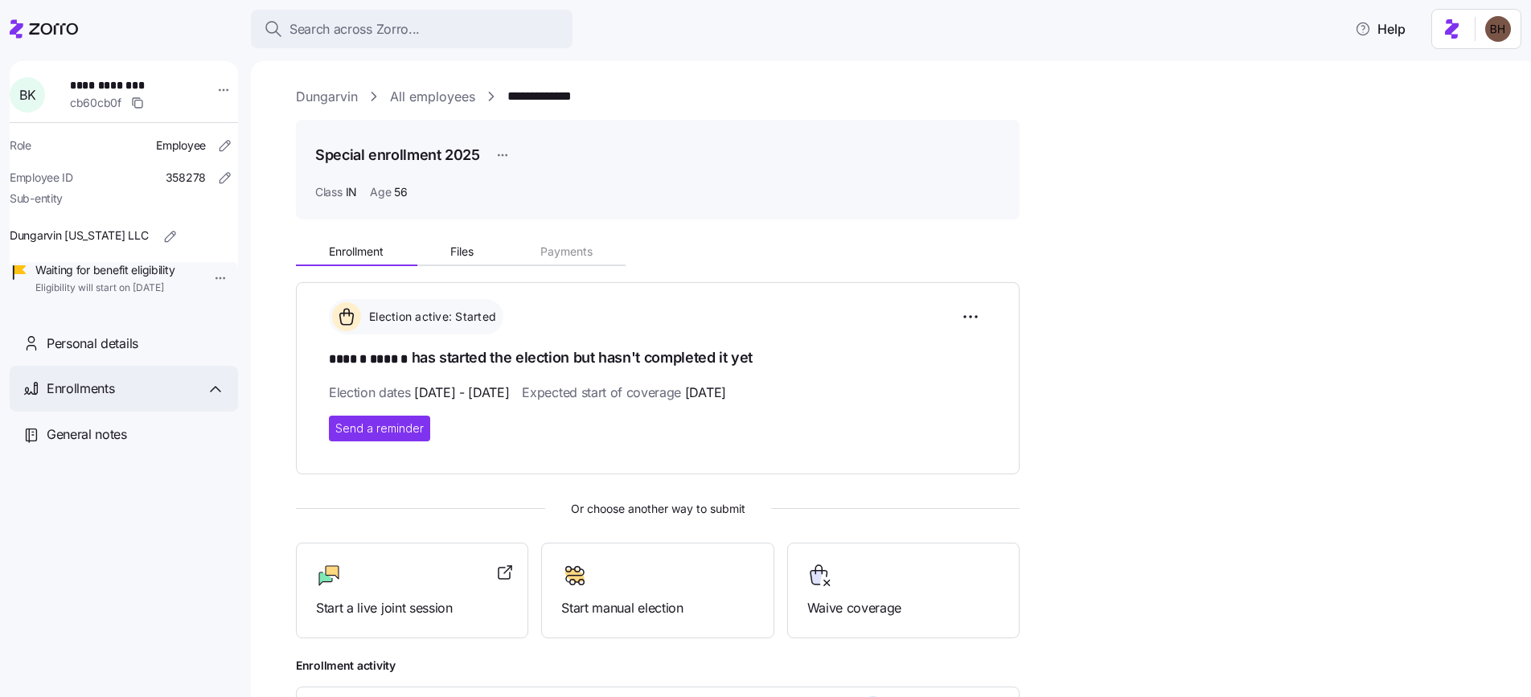
click at [216, 399] on icon at bounding box center [215, 388] width 19 height 19
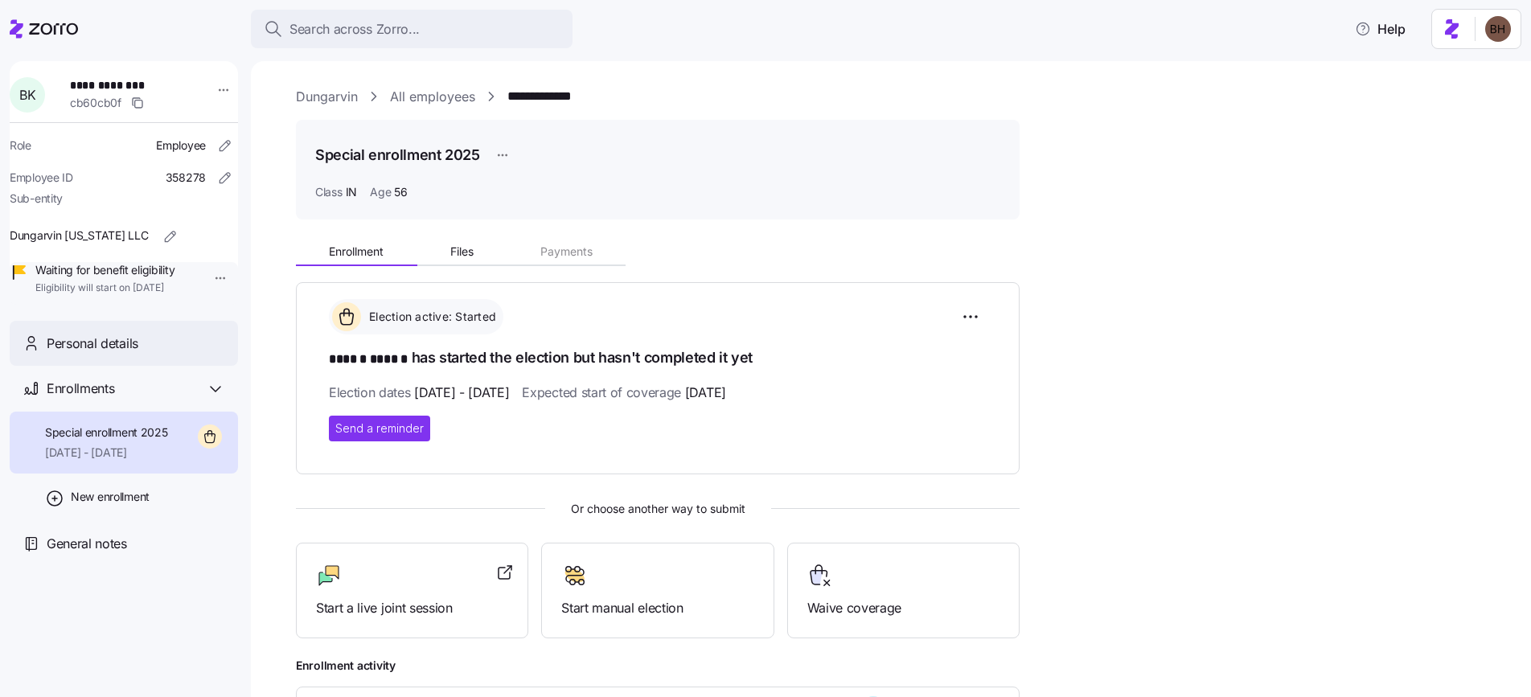
click at [195, 367] on div "Personal details" at bounding box center [124, 344] width 228 height 46
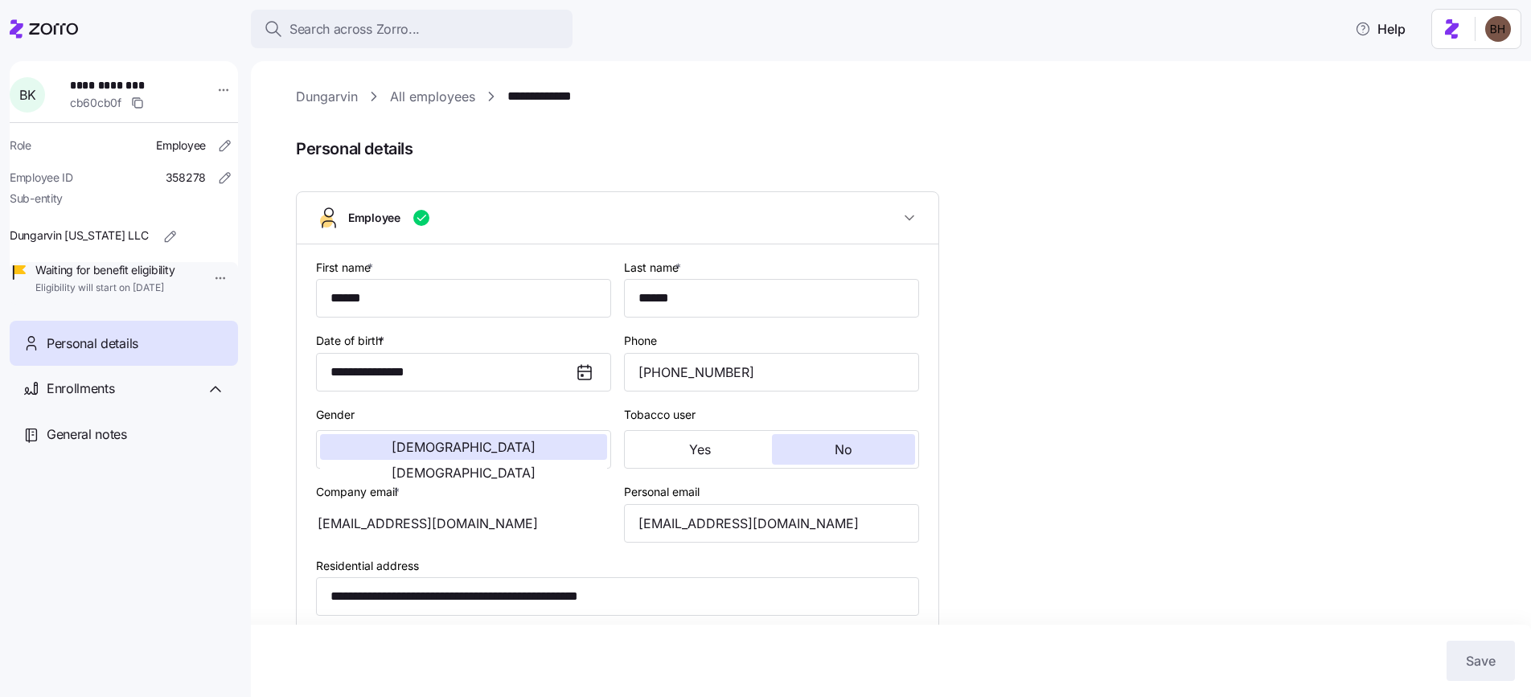
type input "IN"
drag, startPoint x: 811, startPoint y: 532, endPoint x: 614, endPoint y: 532, distance: 197.0
click at [614, 532] on div "**********" at bounding box center [618, 624] width 616 height 746
click at [110, 399] on span "Enrollments" at bounding box center [81, 389] width 68 height 20
click at [120, 399] on div "Enrollments" at bounding box center [136, 389] width 178 height 20
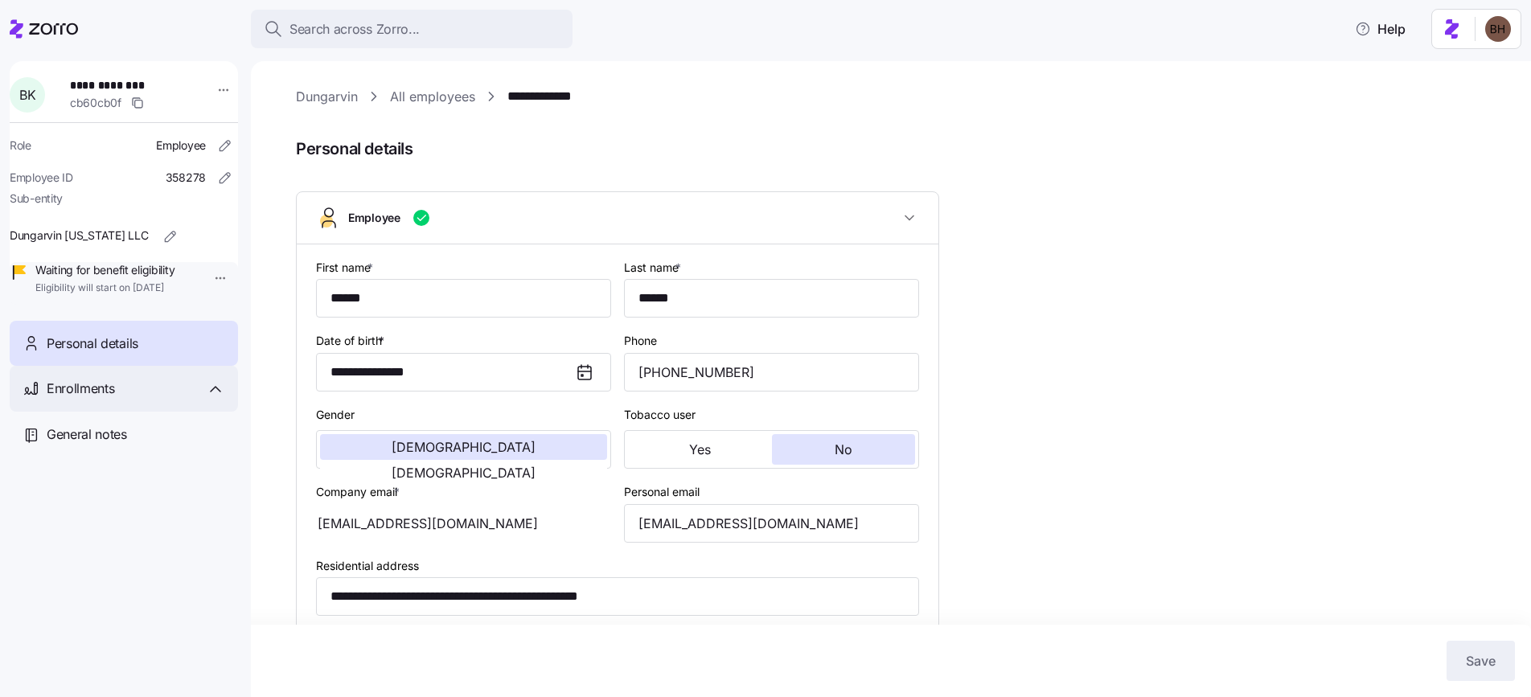
click at [103, 412] on div "Enrollments" at bounding box center [124, 389] width 228 height 46
click at [107, 441] on span "Special enrollment 2025" at bounding box center [106, 433] width 123 height 16
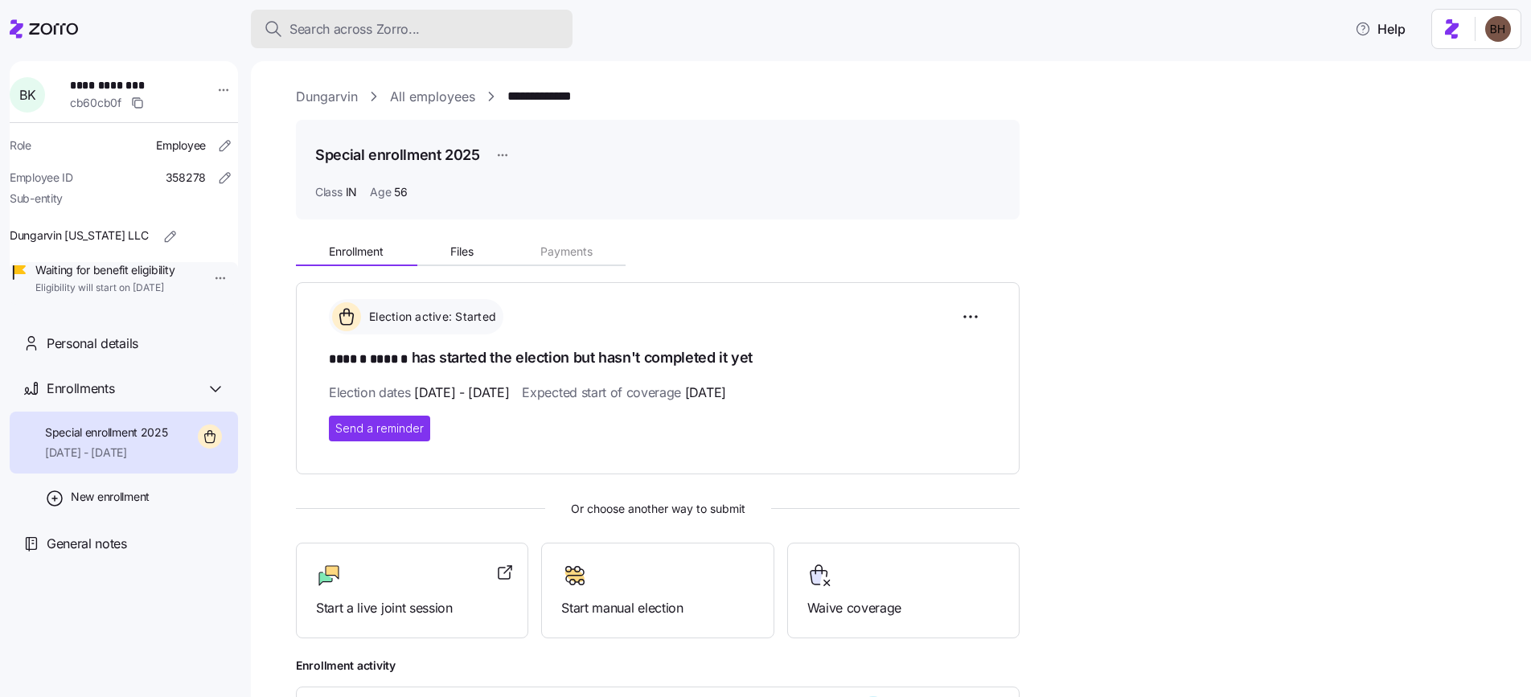
click at [386, 30] on span "Search across Zorro..." at bounding box center [354, 29] width 130 height 20
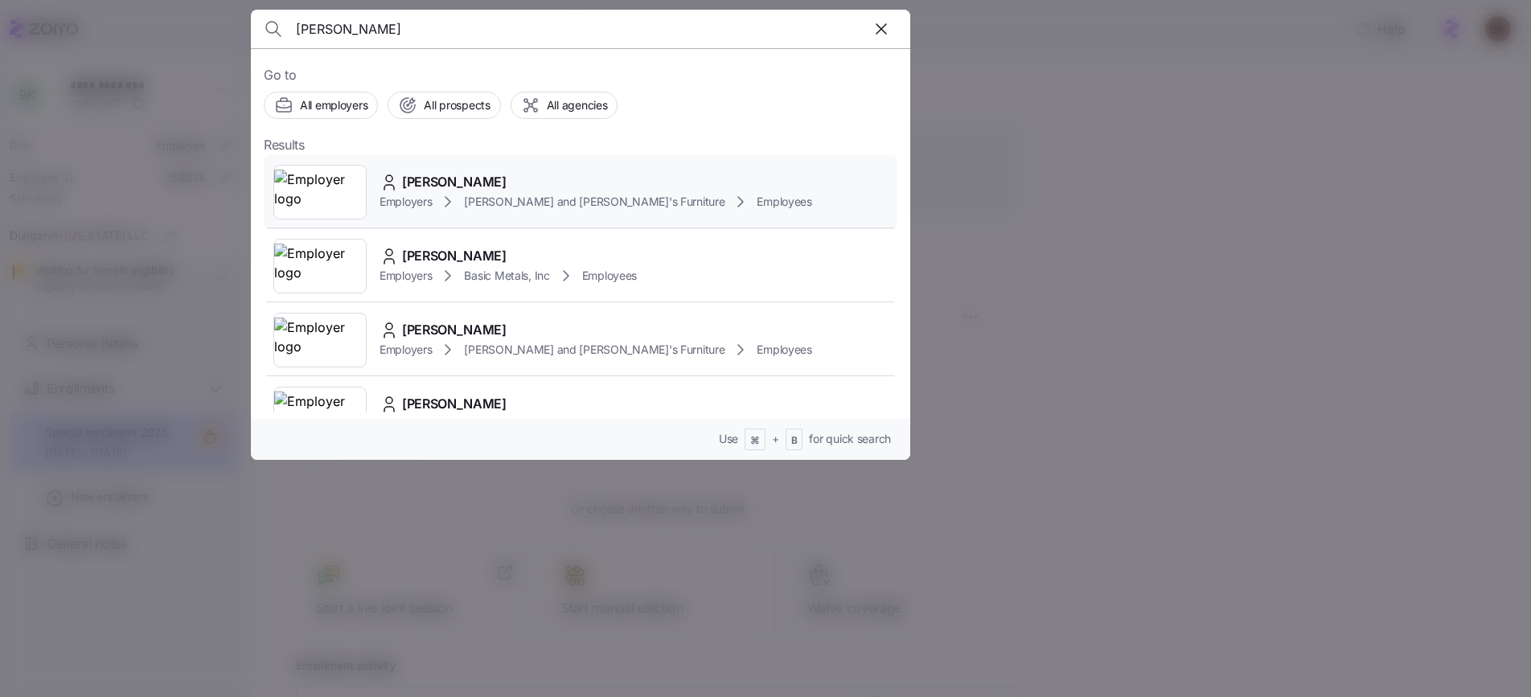
type input "Edalberto Gibau"
click at [507, 187] on span "EDALBERTO GIBAU" at bounding box center [454, 182] width 105 height 20
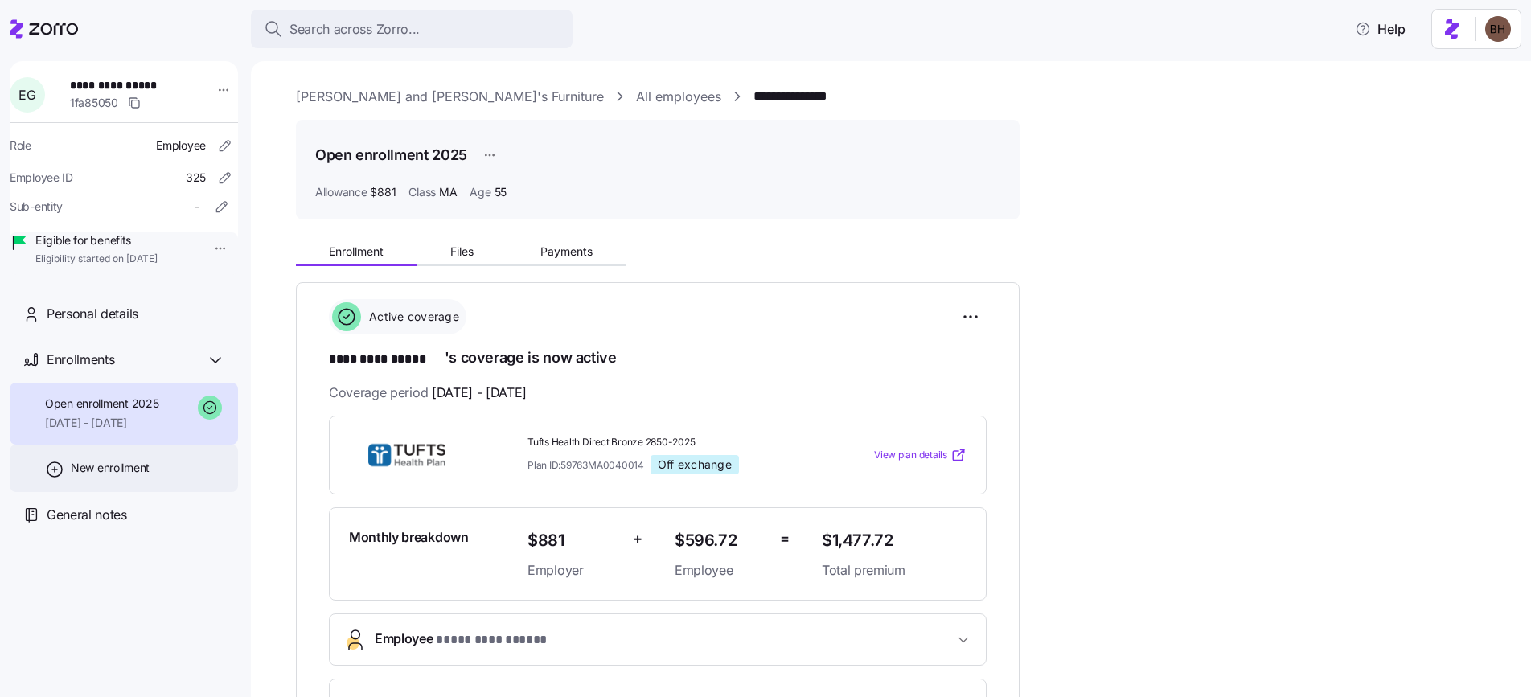
click at [104, 476] on span "New enrollment" at bounding box center [110, 468] width 79 height 16
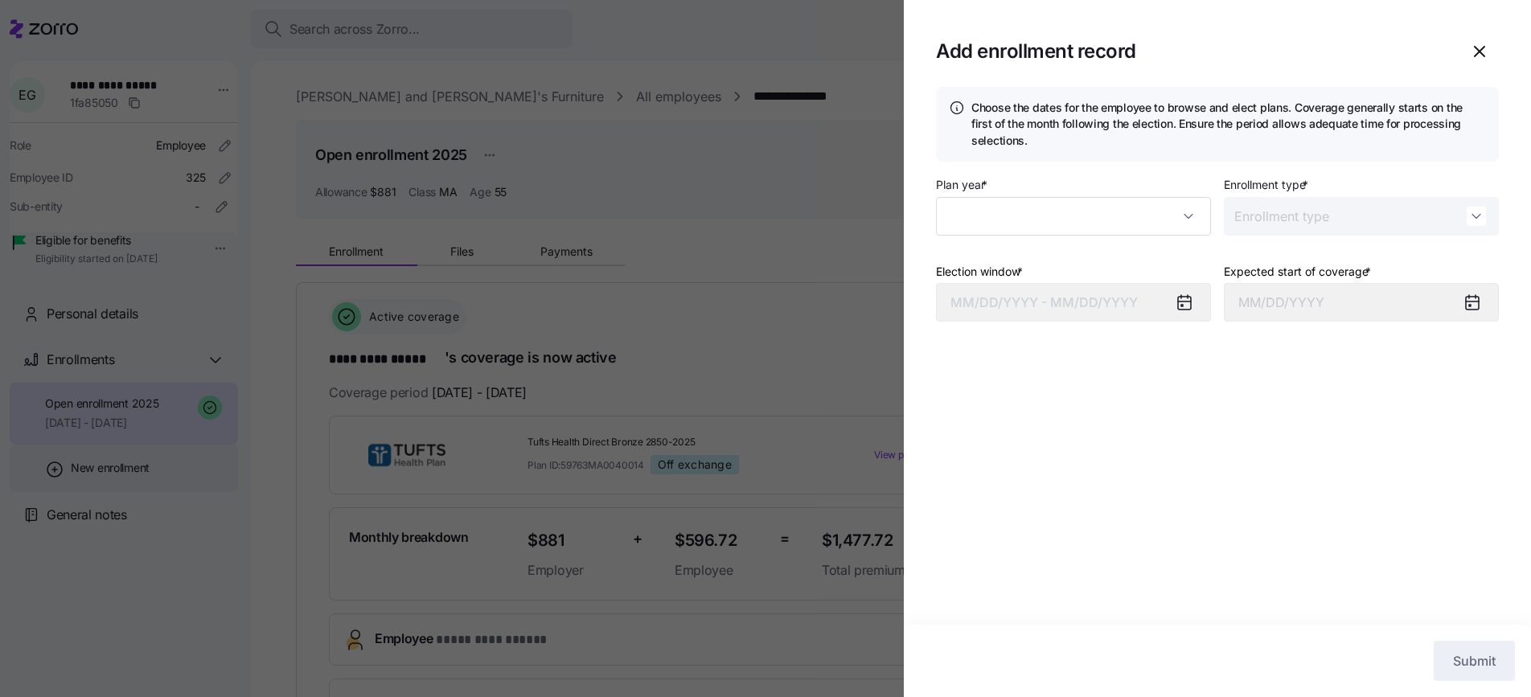
type input "2025"
type input "Special"
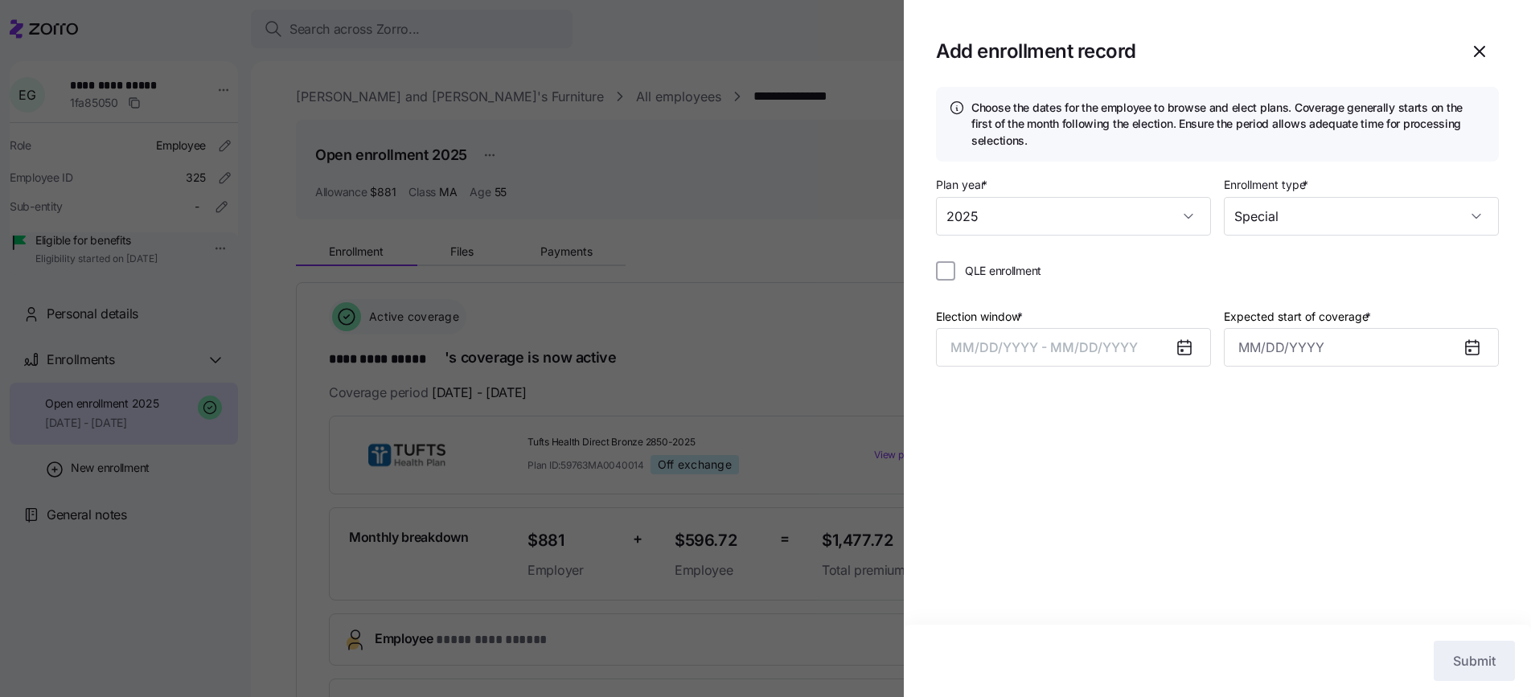
click at [1171, 346] on div at bounding box center [1190, 347] width 39 height 37
click at [1182, 347] on icon at bounding box center [1184, 347] width 13 height 0
click at [1028, 343] on span "MM/DD/YYYY - MM/DD/YYYY" at bounding box center [1043, 347] width 187 height 16
click at [1052, 594] on button "20" at bounding box center [1048, 598] width 39 height 39
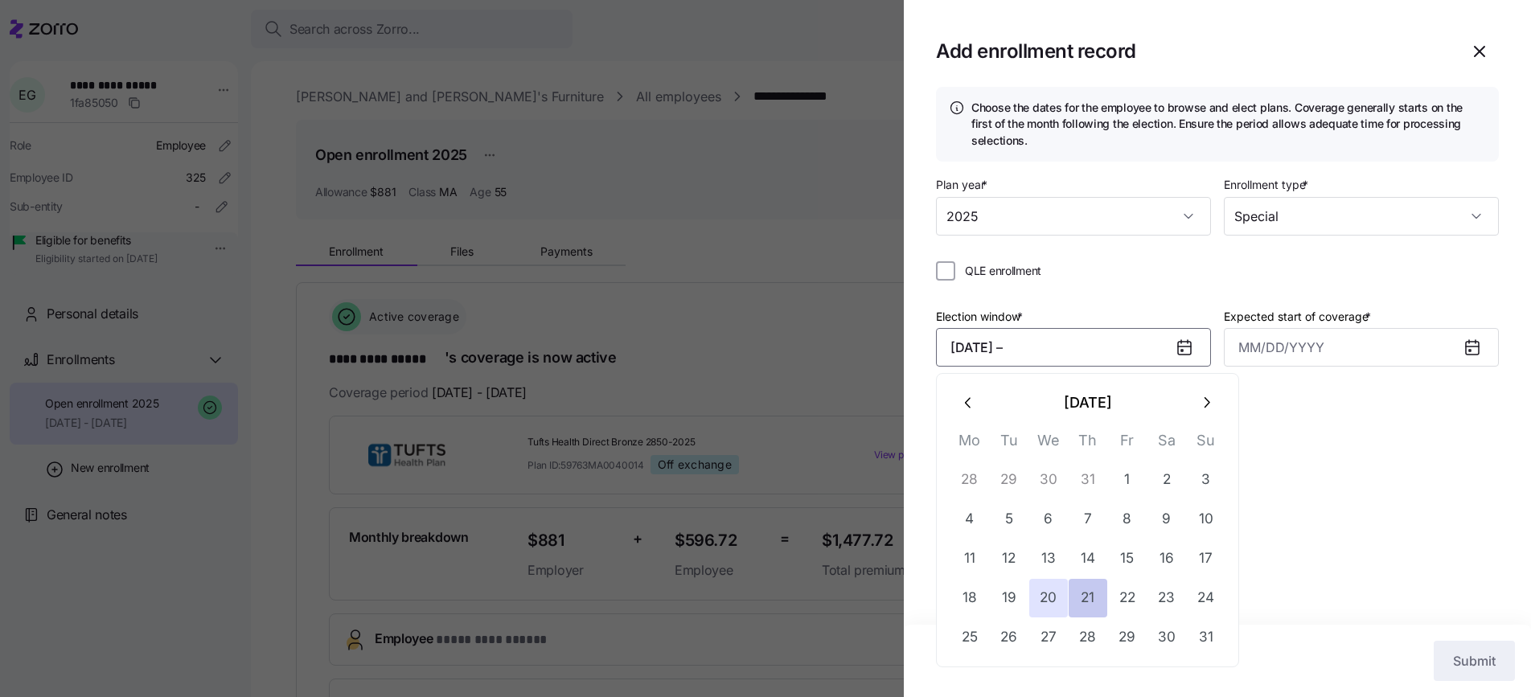
click at [1099, 599] on button "21" at bounding box center [1088, 598] width 39 height 39
type input "September 1, 2025"
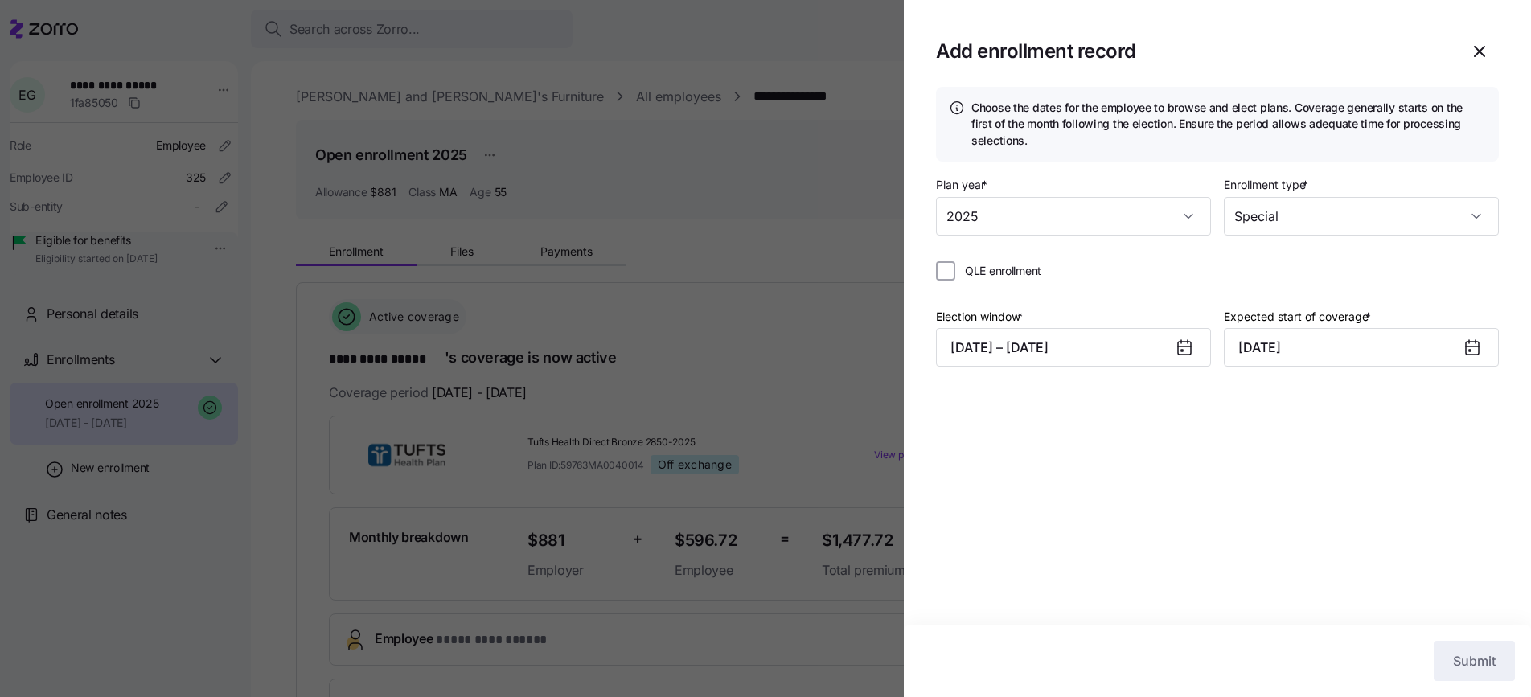
click at [1364, 452] on div "Choose the dates for the employee to browse and elect plans. Coverage generally…" at bounding box center [1217, 356] width 627 height 538
click at [951, 268] on input "QLE enrollment" at bounding box center [945, 270] width 19 height 19
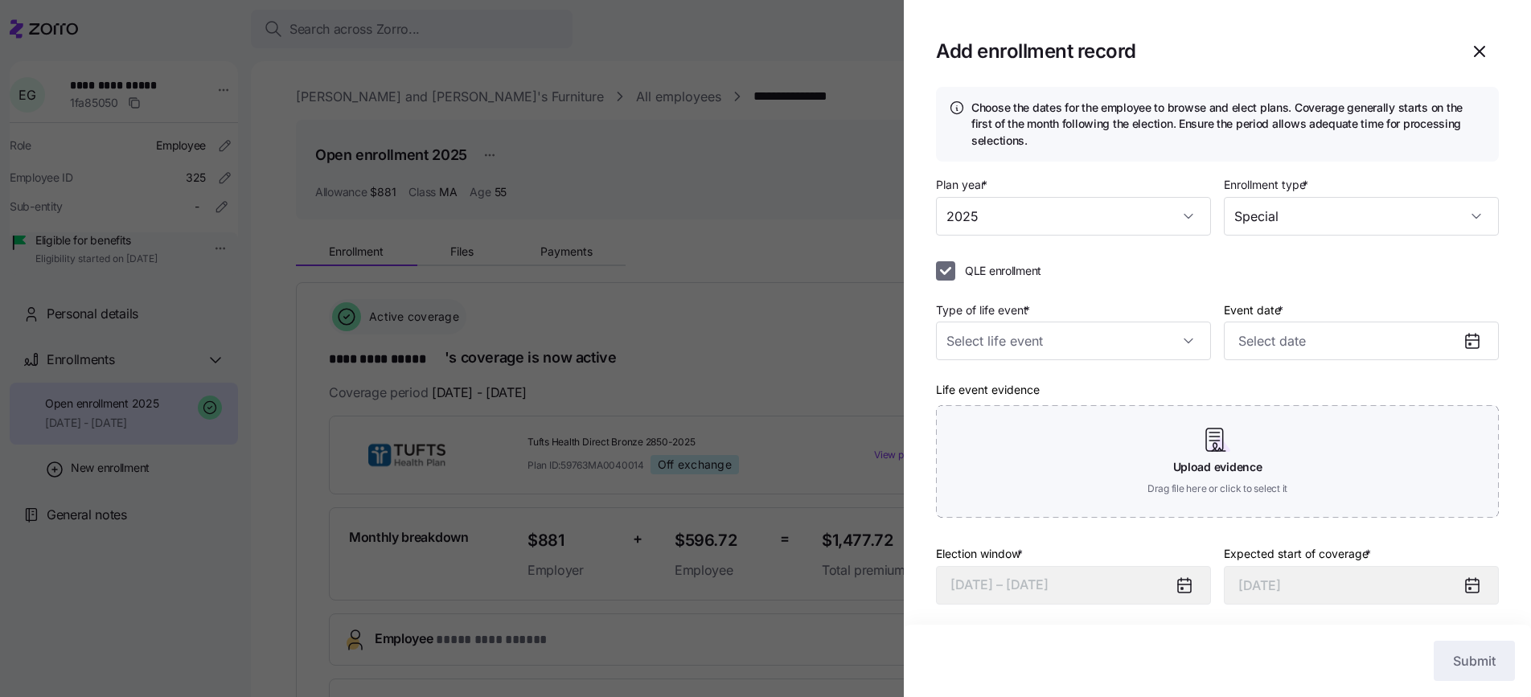
click at [950, 268] on input "QLE enrollment" at bounding box center [945, 270] width 19 height 19
checkbox input "false"
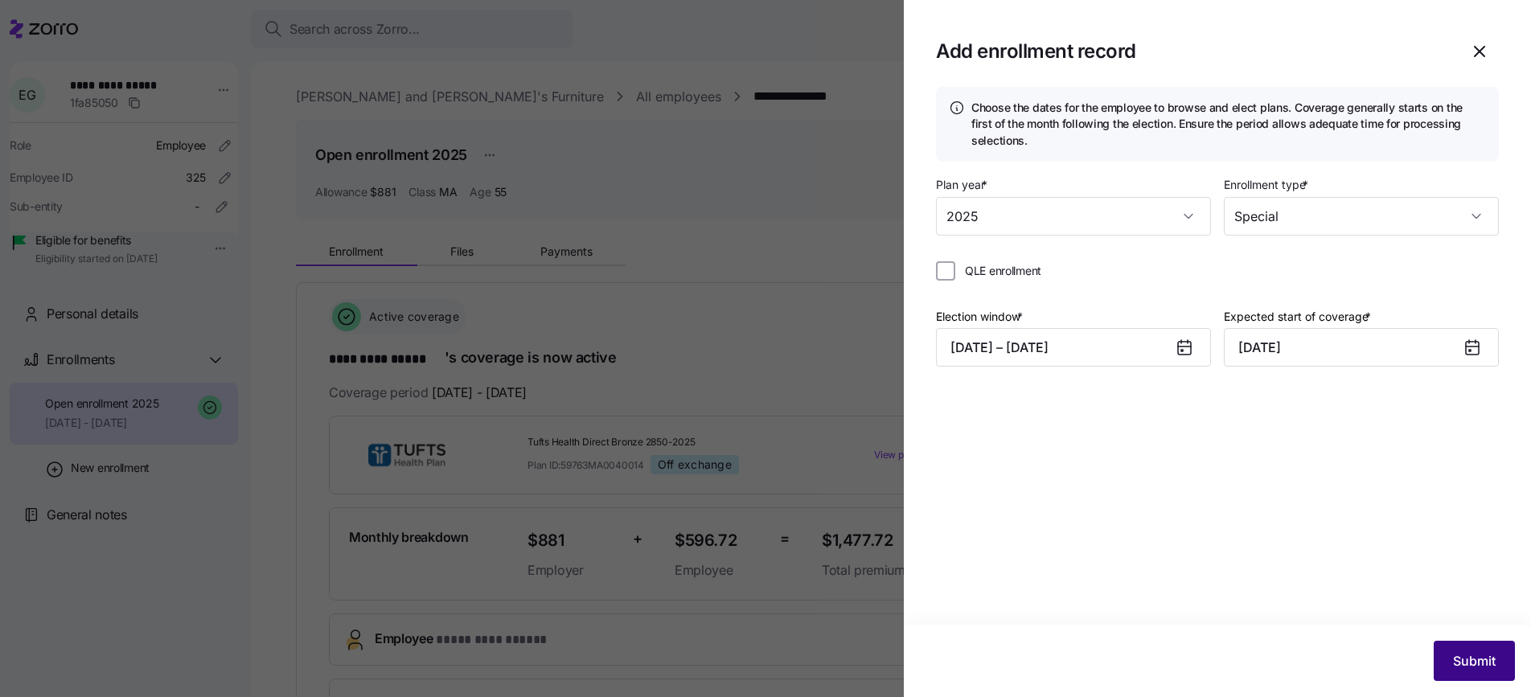
click at [1469, 654] on span "Submit" at bounding box center [1474, 660] width 43 height 19
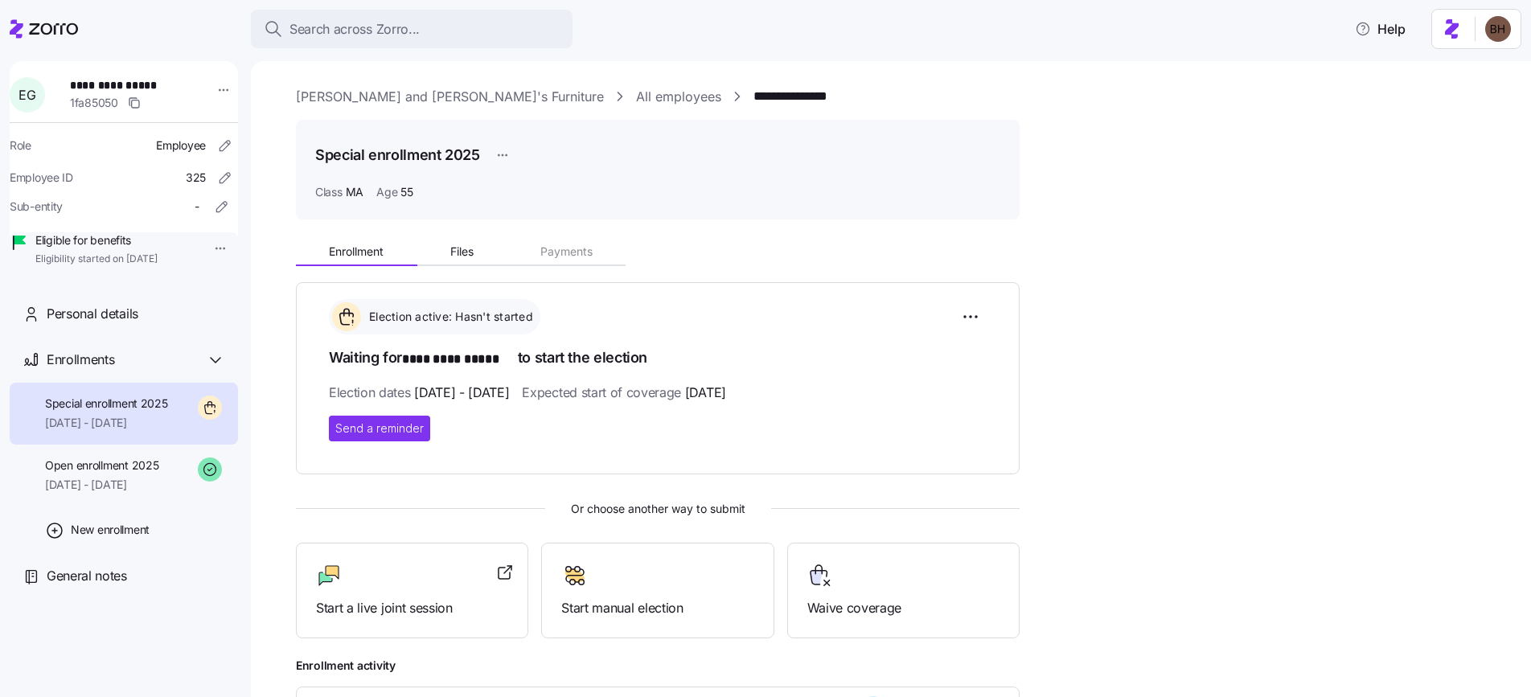
click at [1377, 211] on div "**********" at bounding box center [902, 447] width 1212 height 721
